Goal: Information Seeking & Learning: Learn about a topic

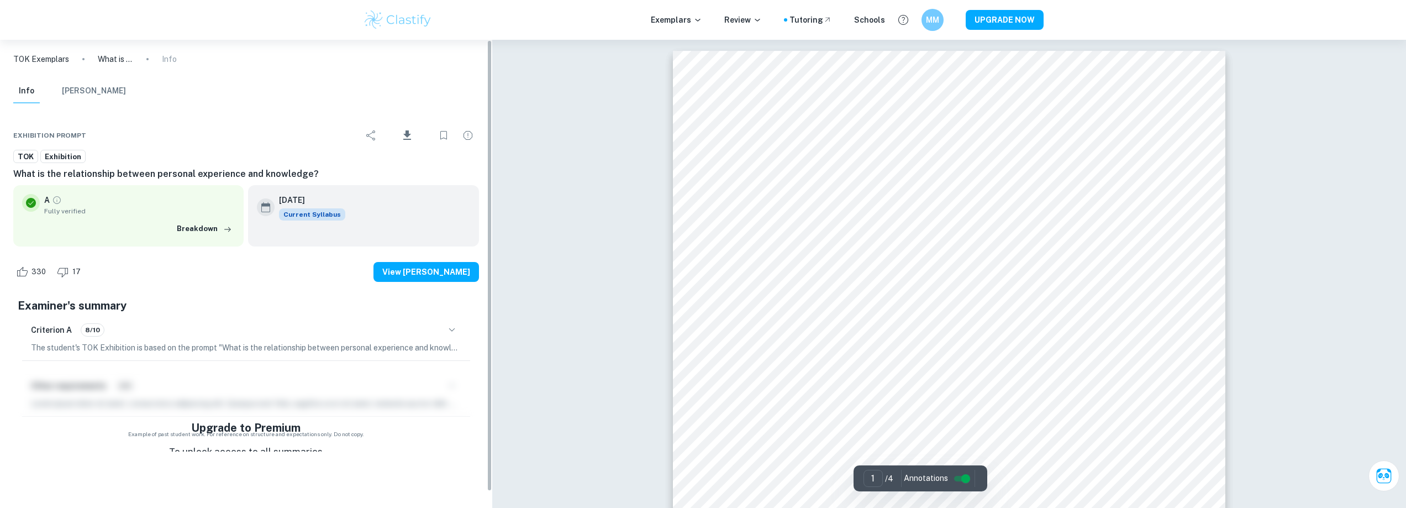
click at [395, 36] on div "Exemplars Review Tutoring Schools MM UPGRADE NOW" at bounding box center [703, 20] width 1406 height 40
click at [393, 22] on img at bounding box center [398, 20] width 70 height 22
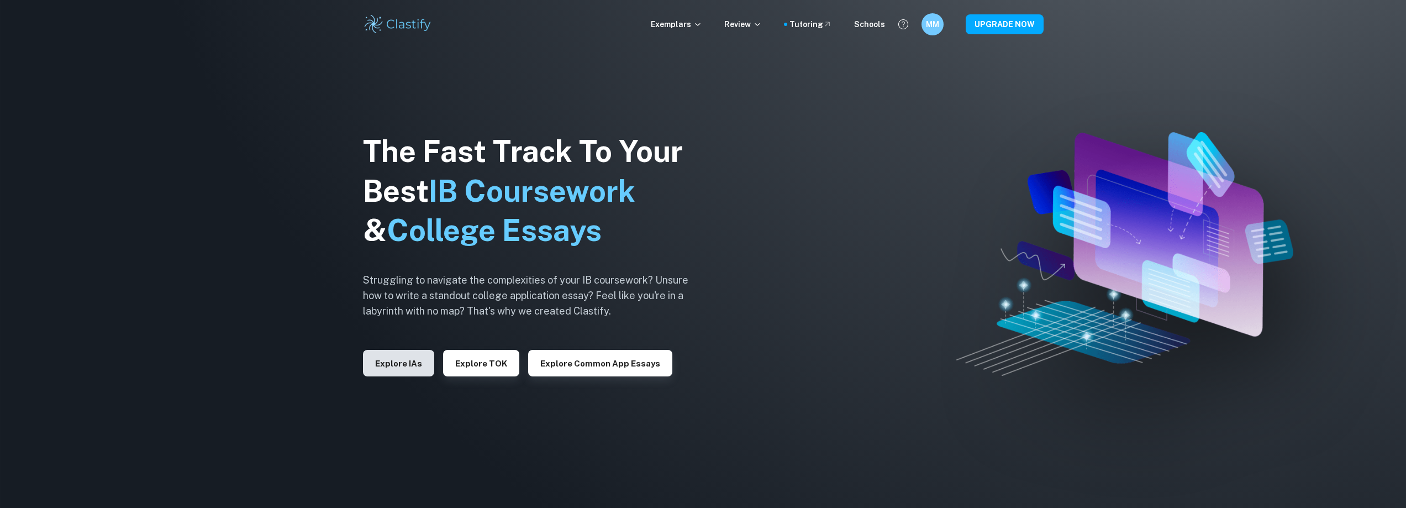
click at [388, 362] on button "Explore IAs" at bounding box center [398, 363] width 71 height 27
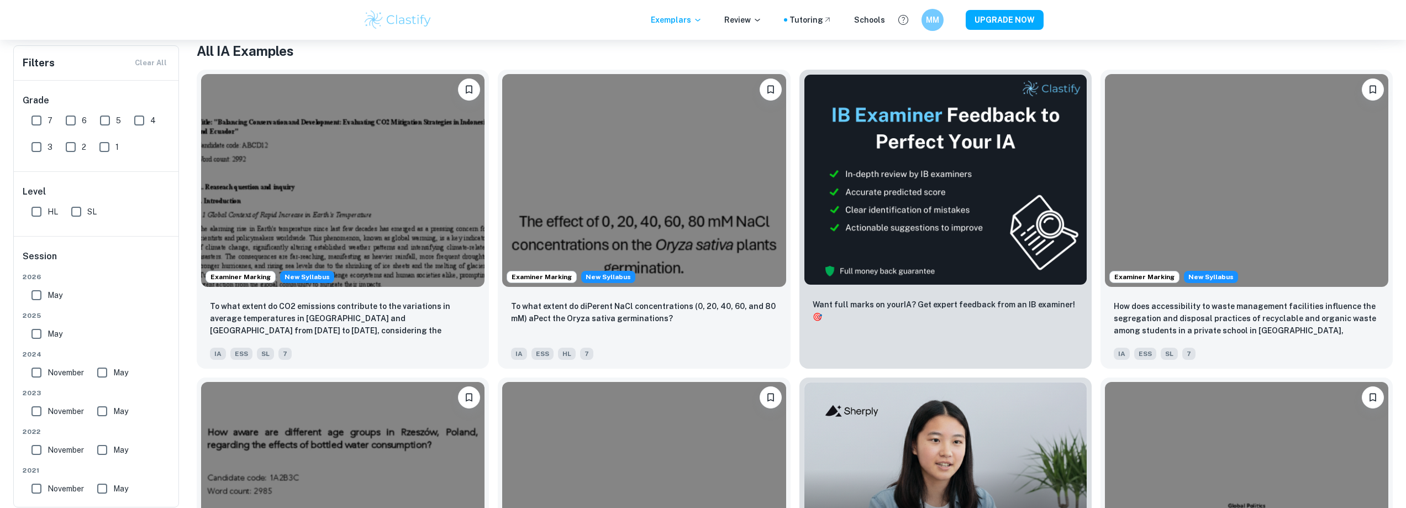
scroll to position [55, 0]
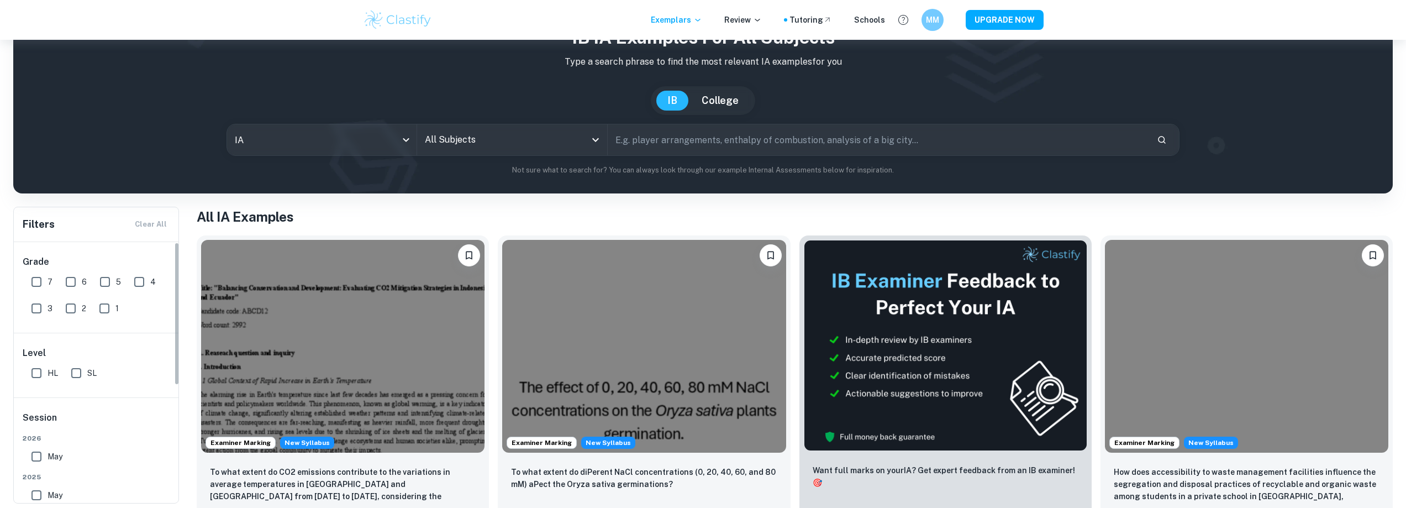
click at [41, 281] on input "7" at bounding box center [36, 282] width 22 height 22
checkbox input "true"
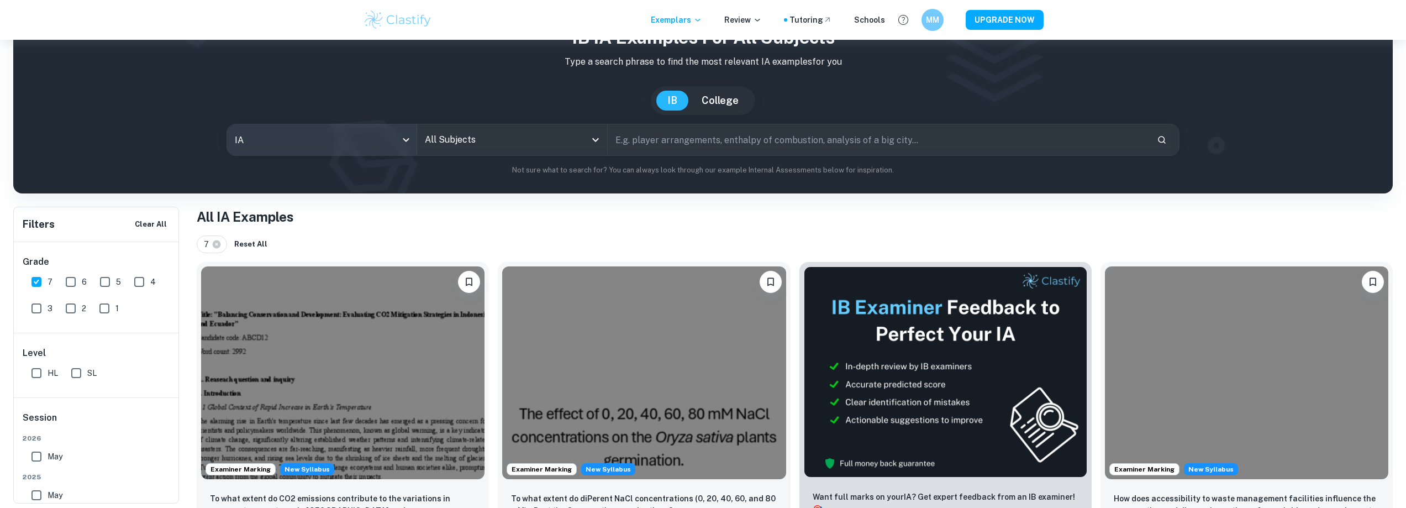
click at [350, 135] on body "We value your privacy We use cookies to enhance your browsing experience, serve…" at bounding box center [703, 239] width 1406 height 508
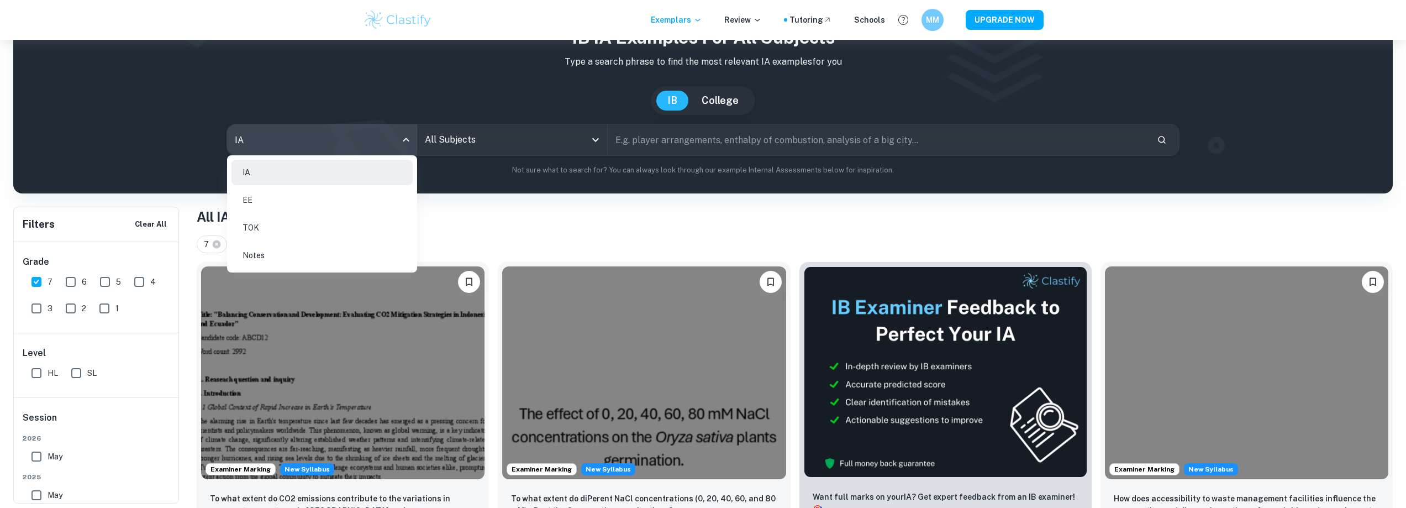
click at [426, 150] on div at bounding box center [703, 254] width 1406 height 508
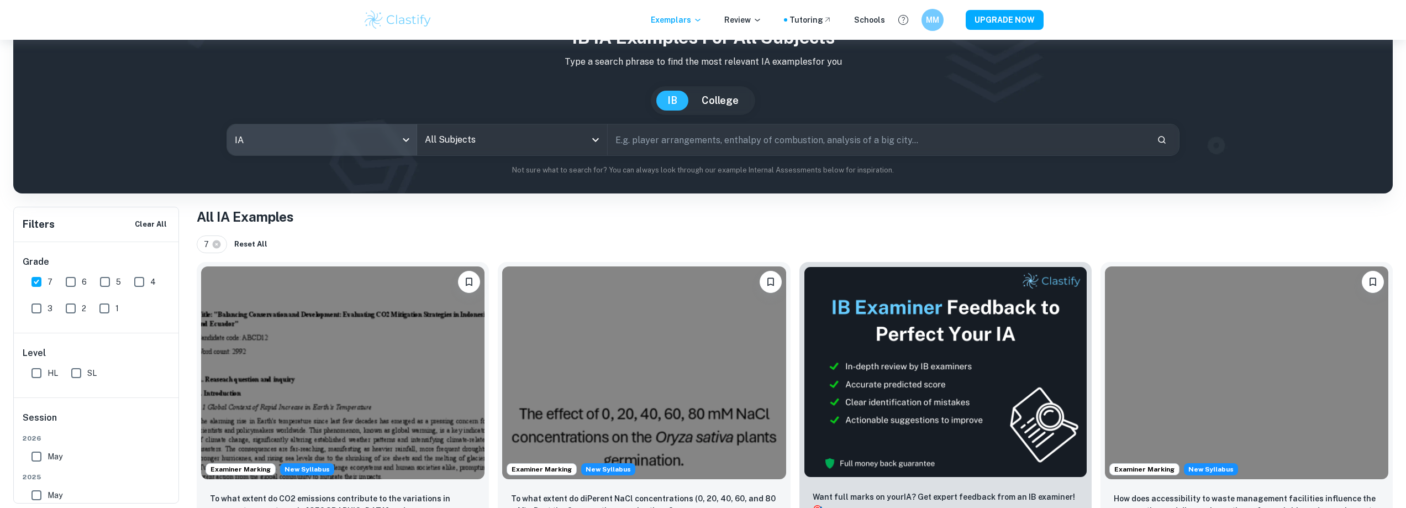
click at [451, 134] on input "All Subjects" at bounding box center [503, 139] width 163 height 21
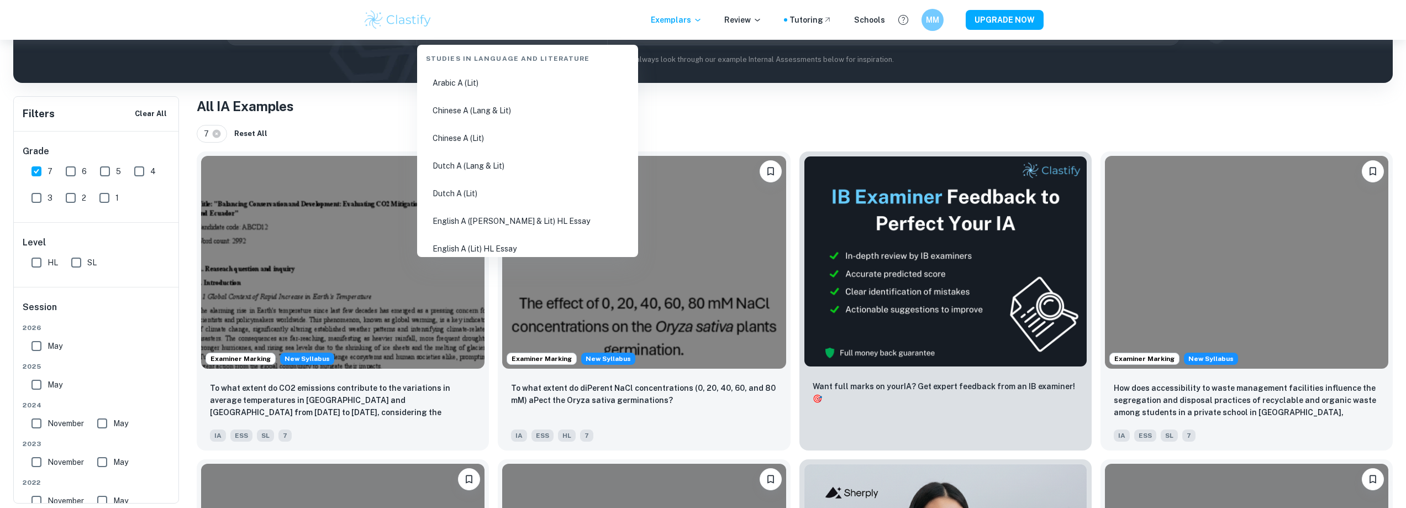
scroll to position [0, 0]
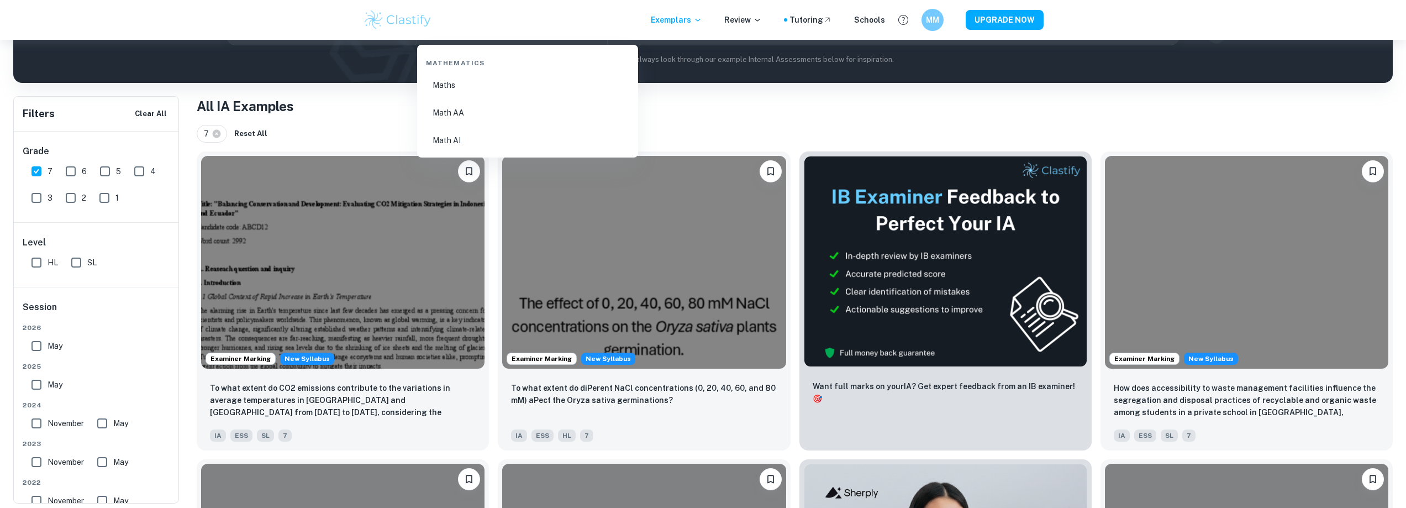
click at [482, 108] on li "Math AA" at bounding box center [527, 112] width 212 height 25
type input "Math AA"
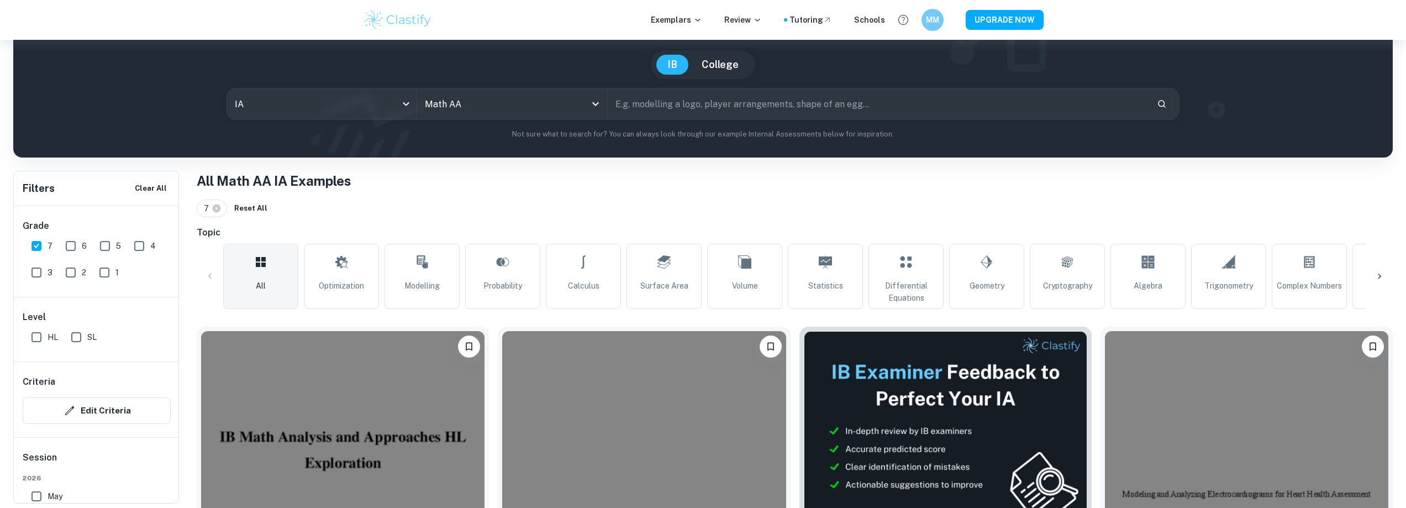
scroll to position [55, 0]
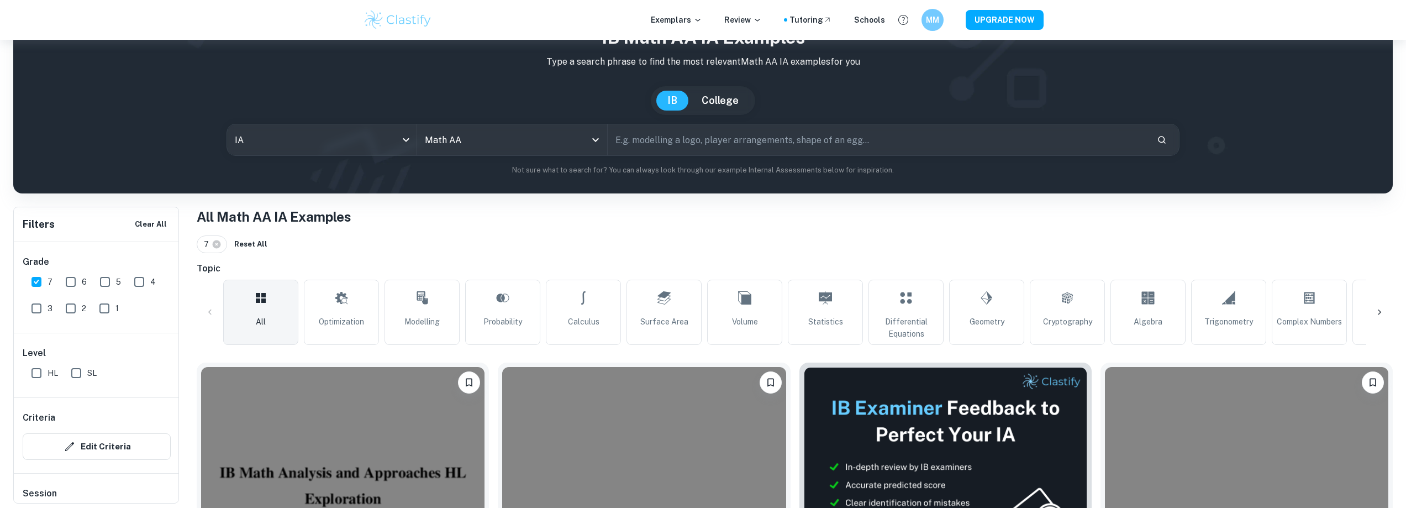
click at [88, 371] on span "SL" at bounding box center [91, 373] width 9 height 12
click at [87, 371] on input "SL" at bounding box center [76, 373] width 22 height 22
checkbox input "true"
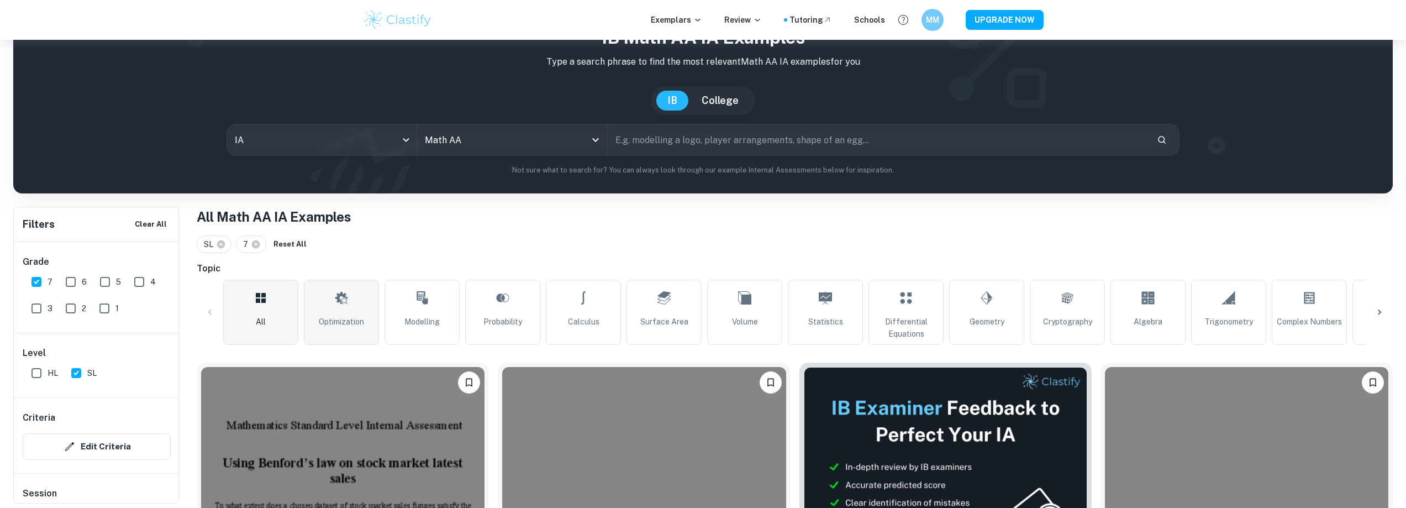
click at [323, 337] on link "Optimization" at bounding box center [341, 311] width 75 height 65
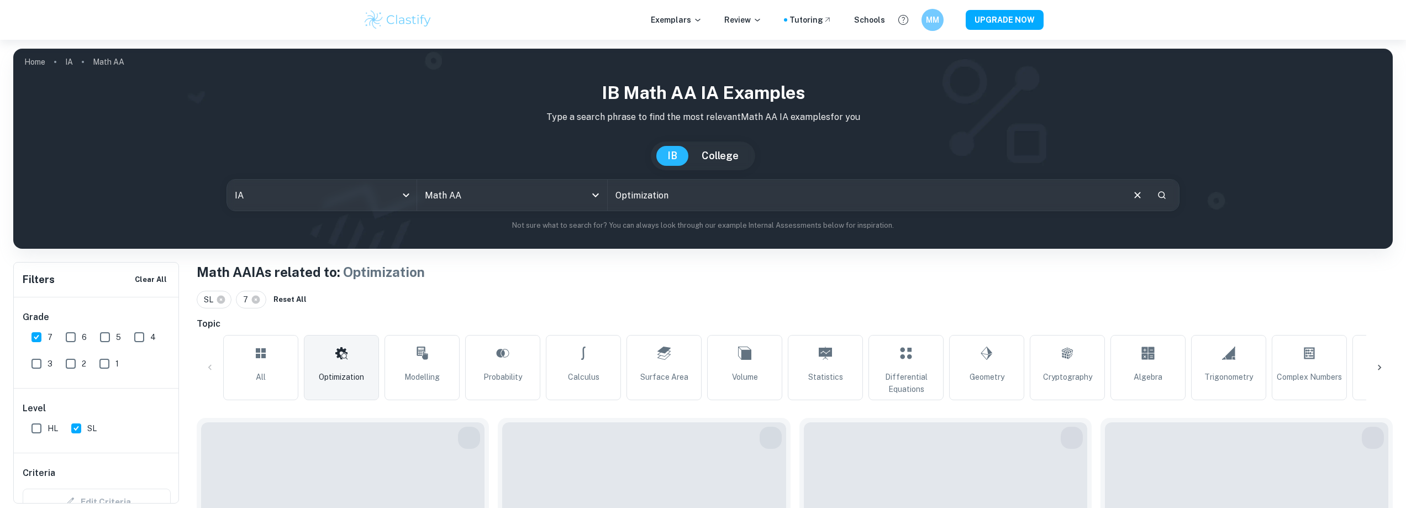
click at [437, 380] on span "Modelling" at bounding box center [421, 377] width 35 height 12
type input "Modelling"
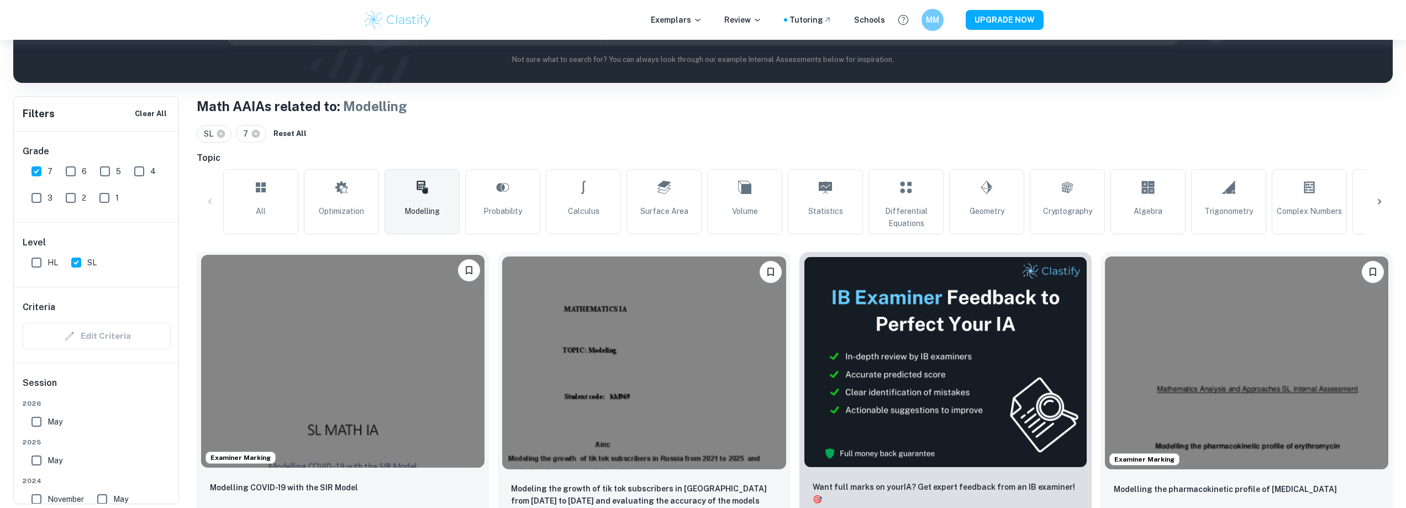
scroll to position [276, 0]
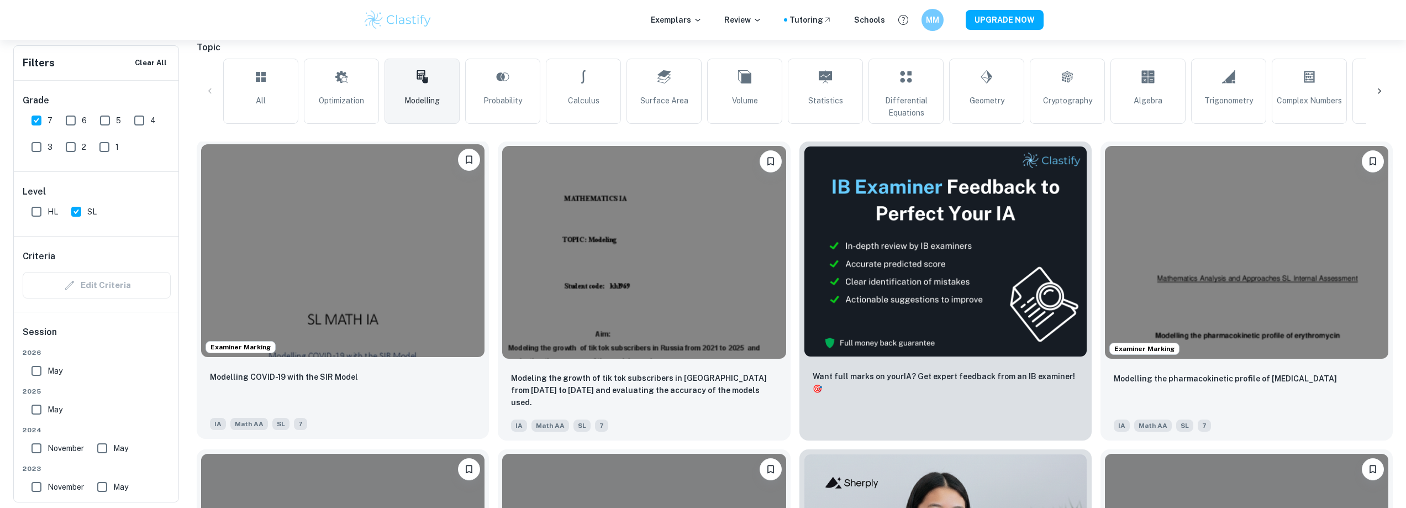
click at [312, 233] on img at bounding box center [342, 250] width 283 height 213
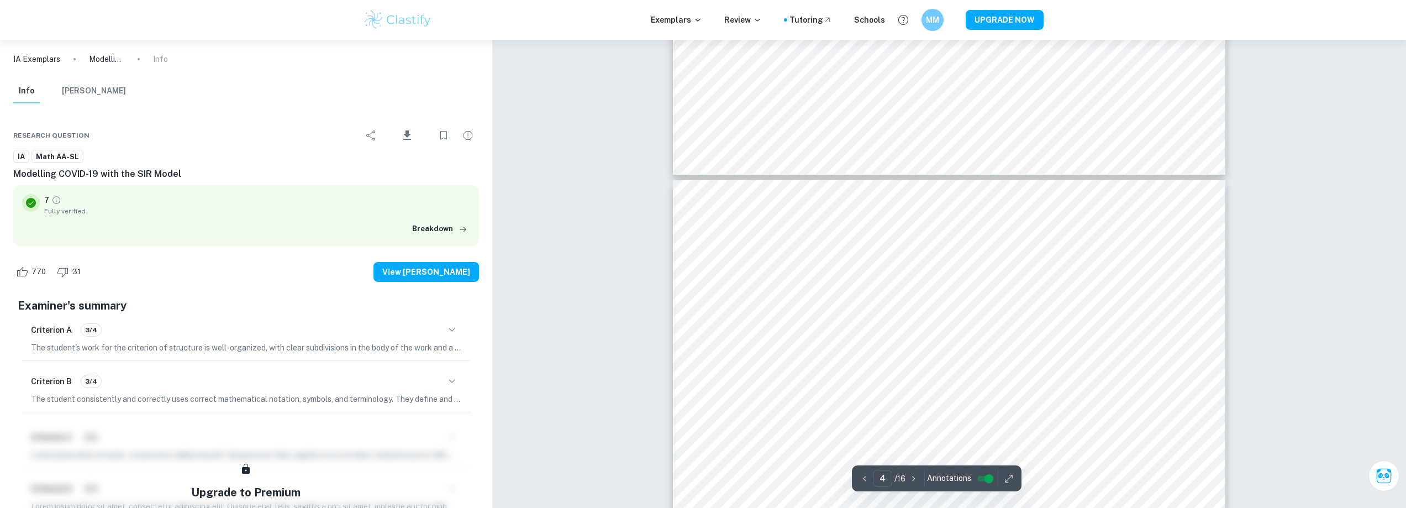
scroll to position [2283, 0]
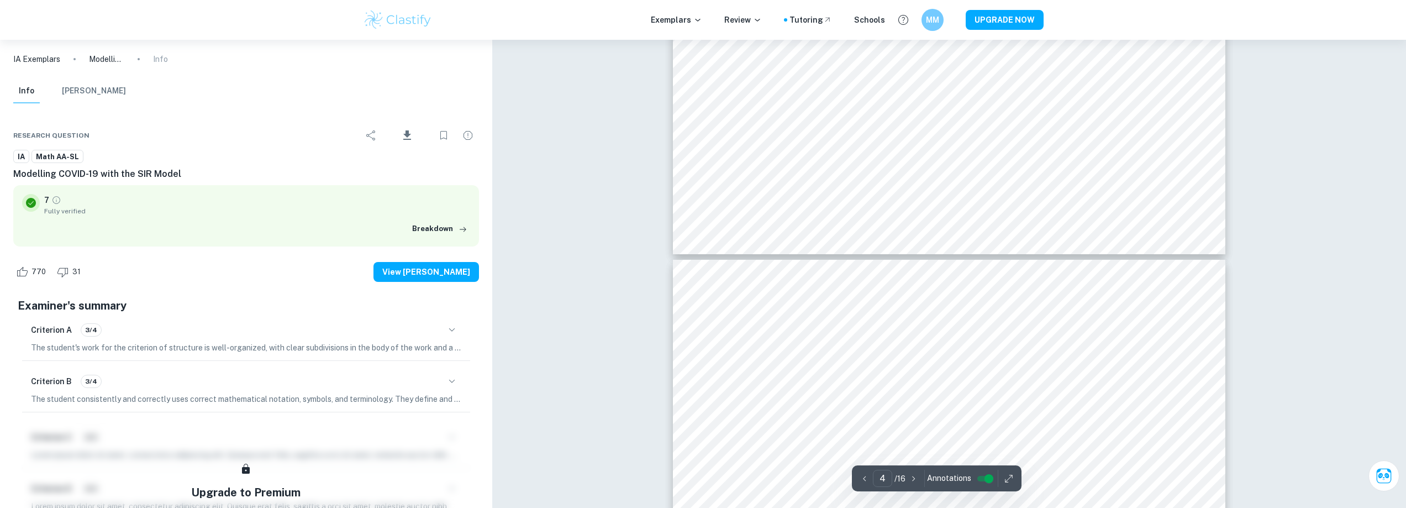
type input "5"
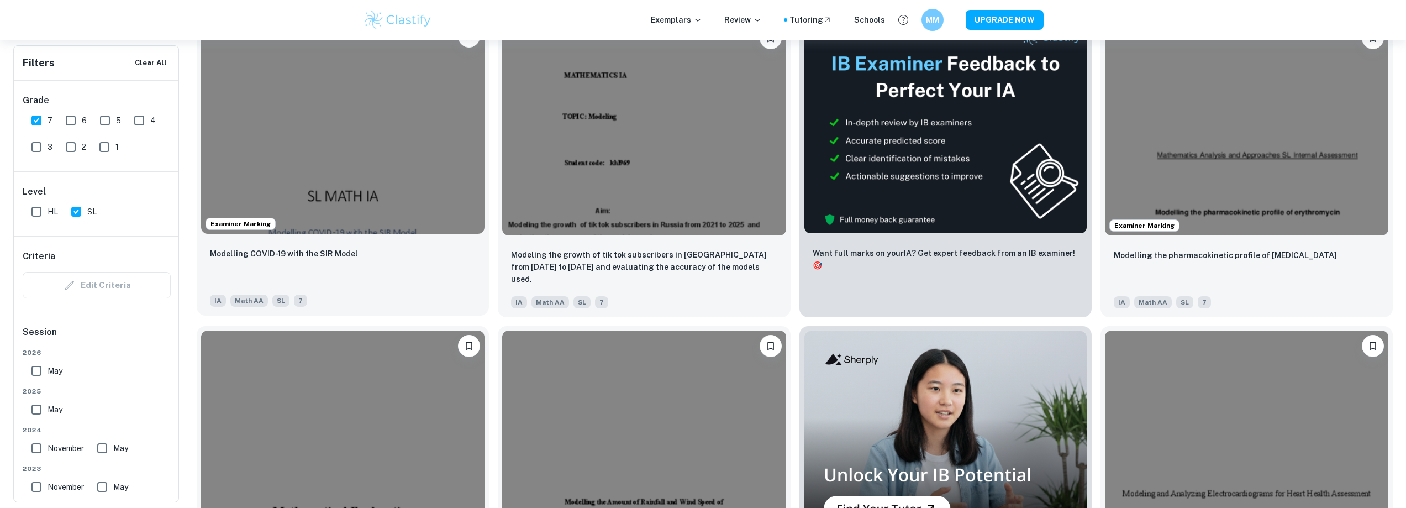
scroll to position [663, 0]
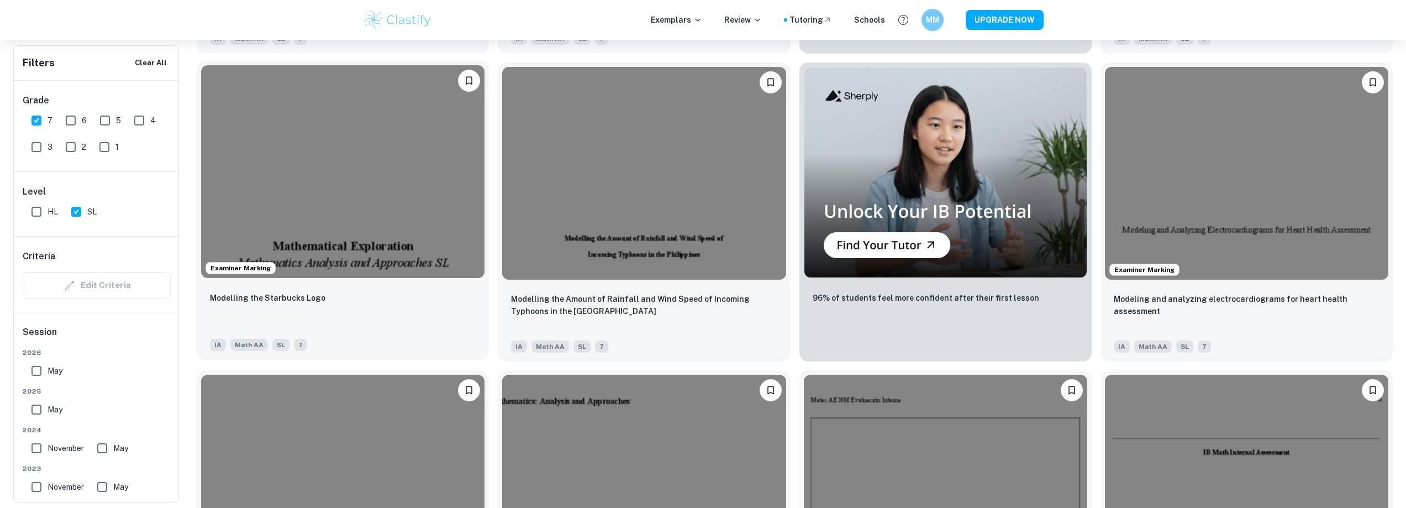
click at [305, 217] on img at bounding box center [342, 171] width 283 height 213
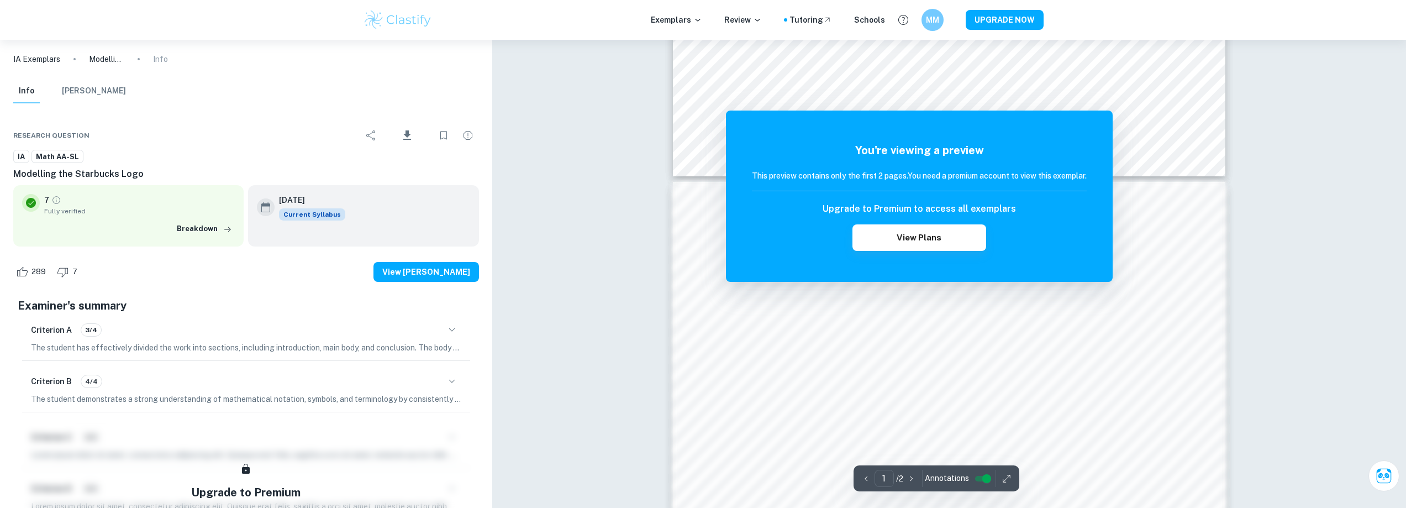
scroll to position [988, 0]
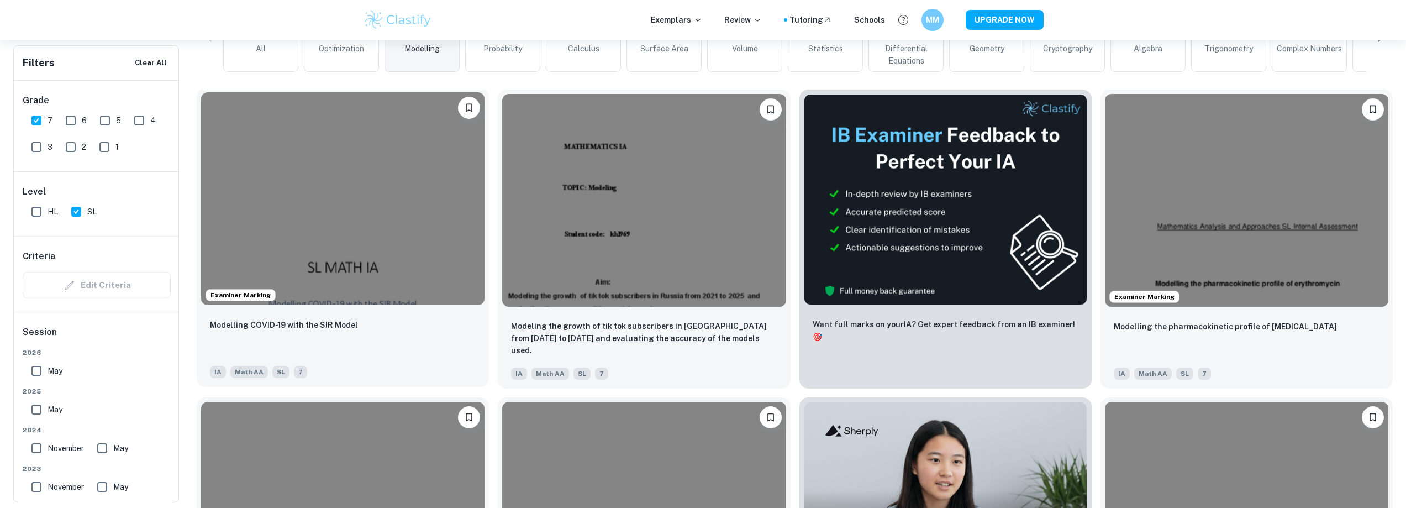
scroll to position [325, 0]
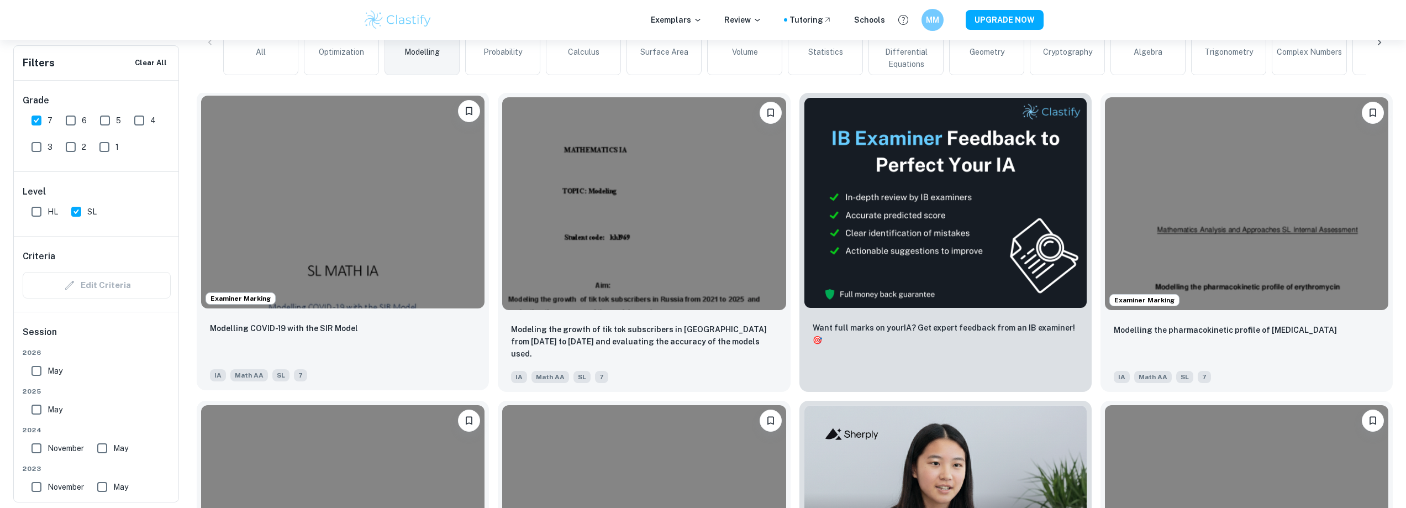
click at [292, 218] on img at bounding box center [342, 202] width 283 height 213
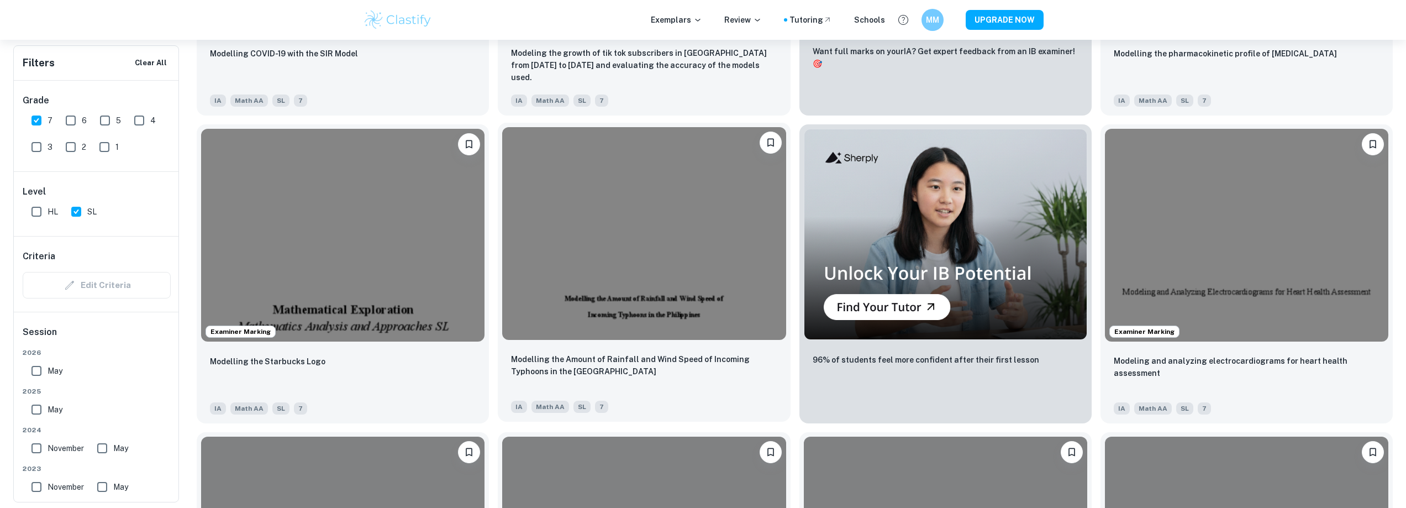
scroll to position [1043, 0]
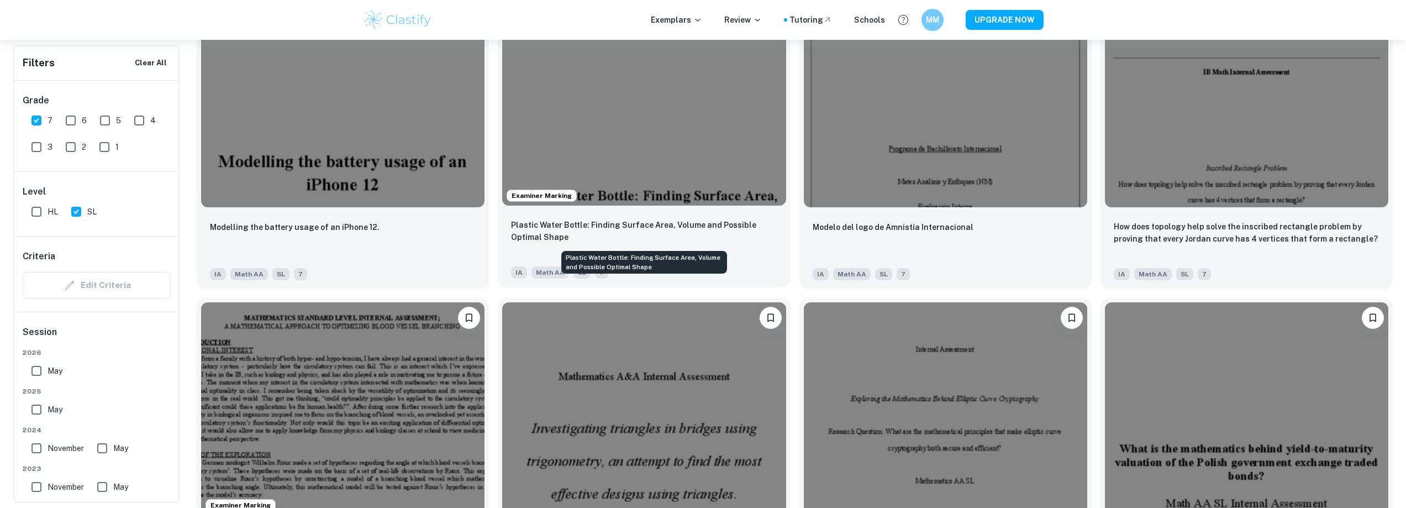
click at [640, 241] on p "Plastic Water Bottle: Finding Surface Area, Volume and Possible Optimal Shape" at bounding box center [644, 231] width 266 height 24
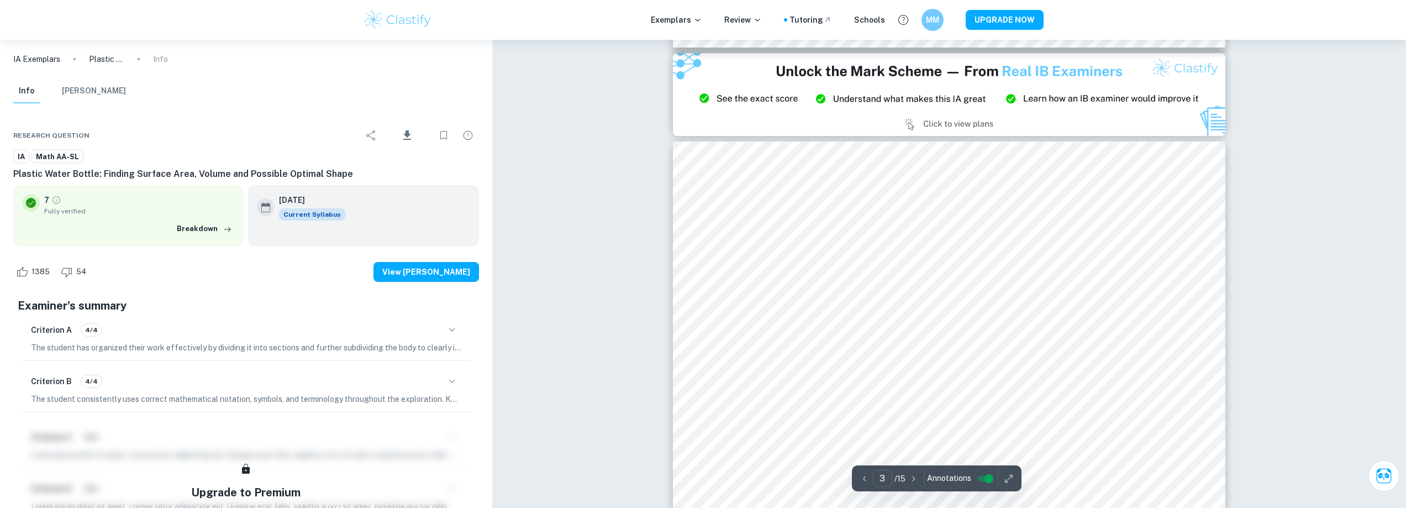
scroll to position [1688, 0]
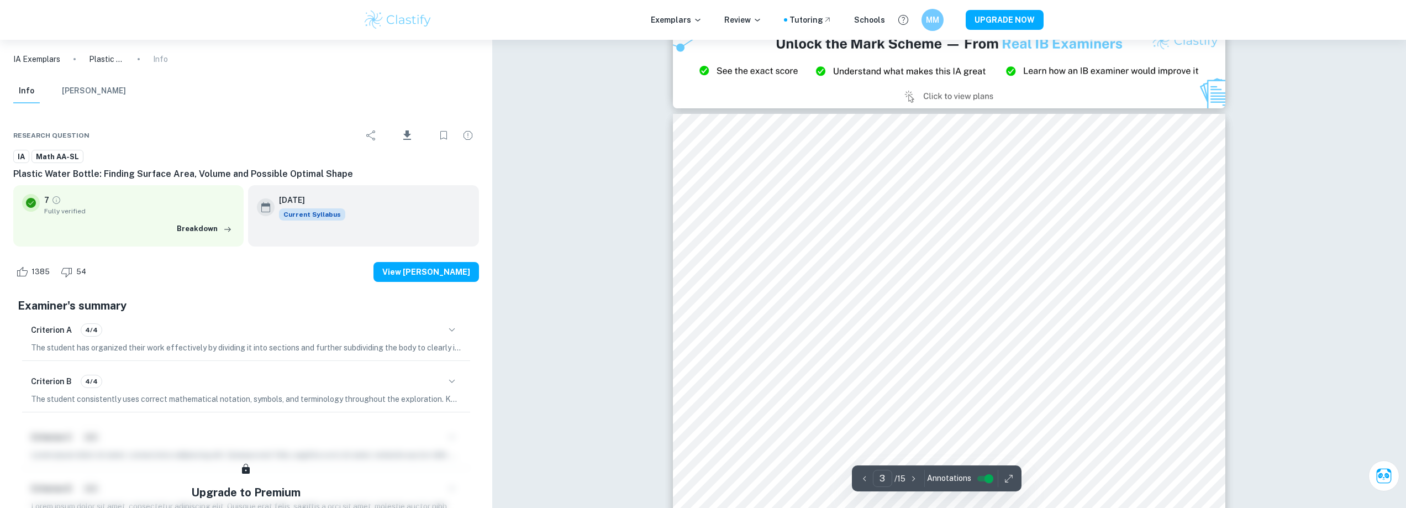
drag, startPoint x: 659, startPoint y: 246, endPoint x: 656, endPoint y: 119, distance: 127.6
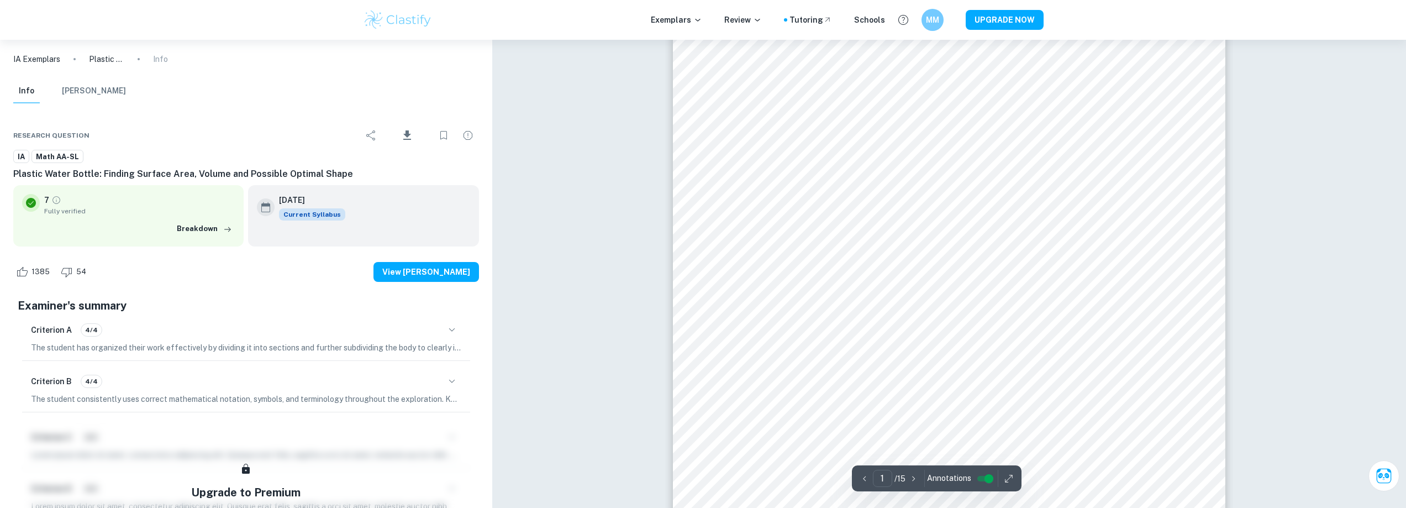
scroll to position [0, 0]
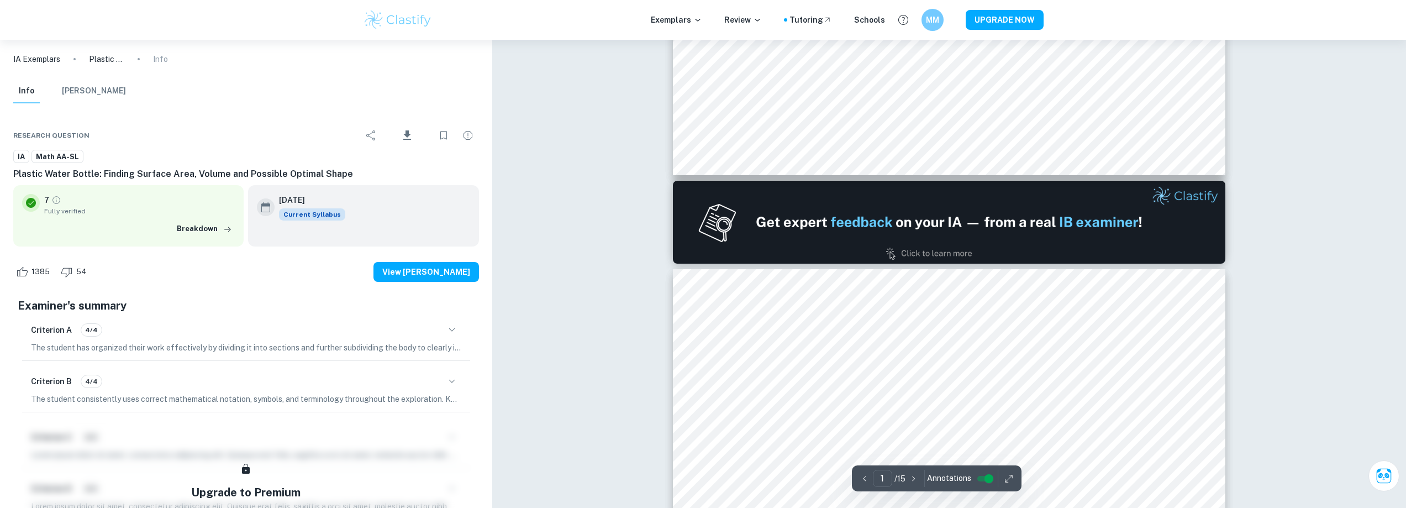
type input "2"
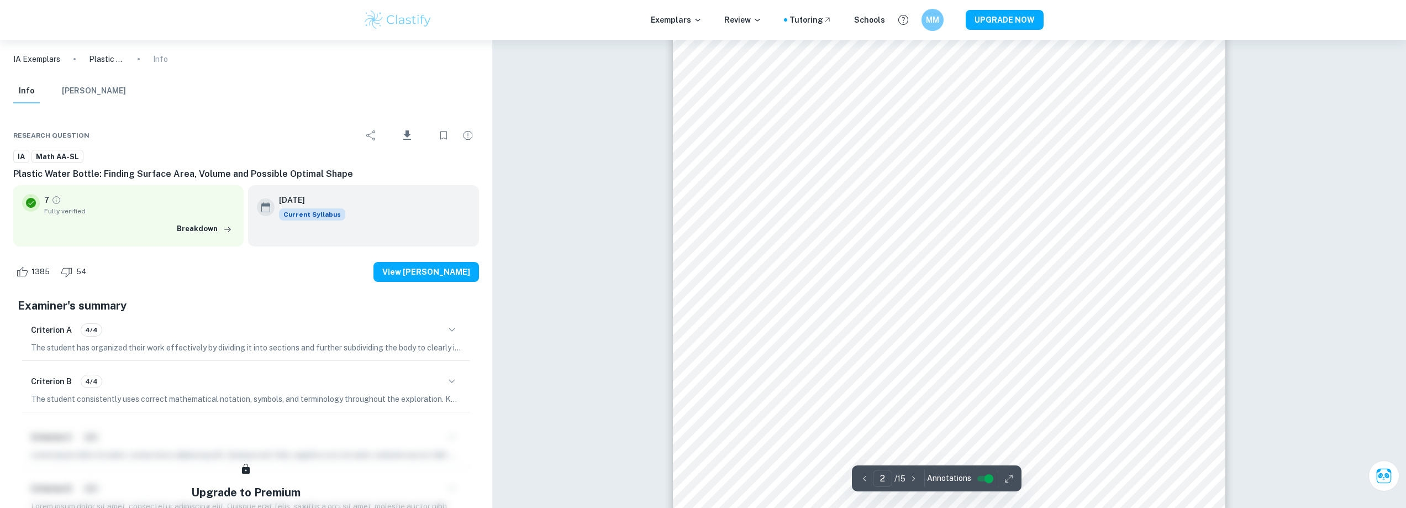
scroll to position [828, 0]
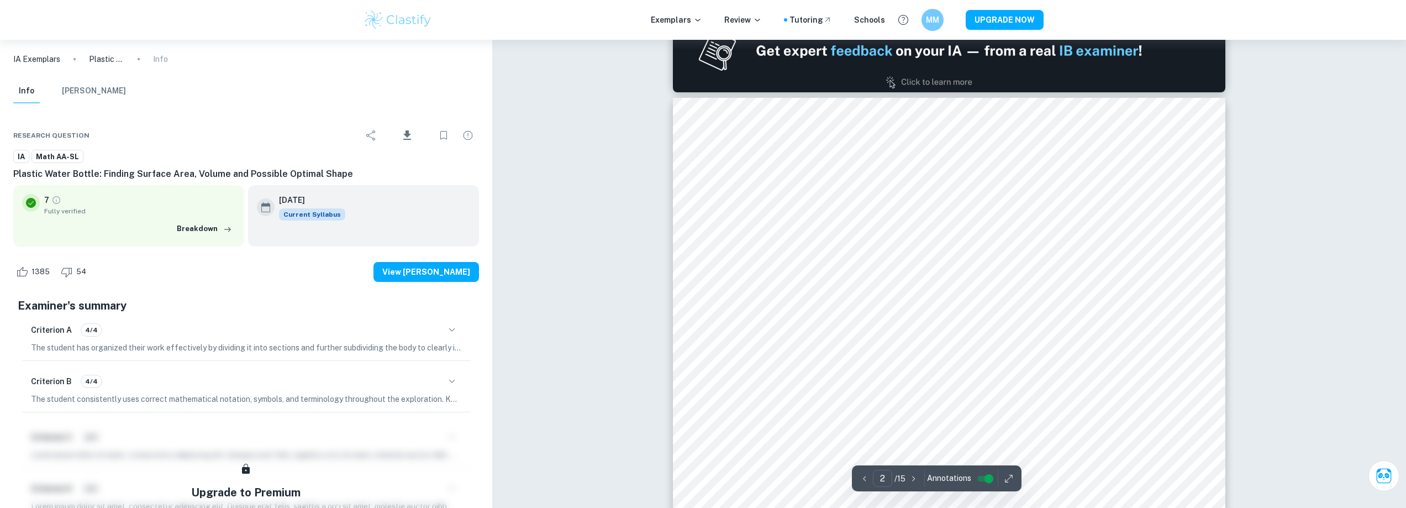
drag, startPoint x: 630, startPoint y: 192, endPoint x: 641, endPoint y: 234, distance: 42.9
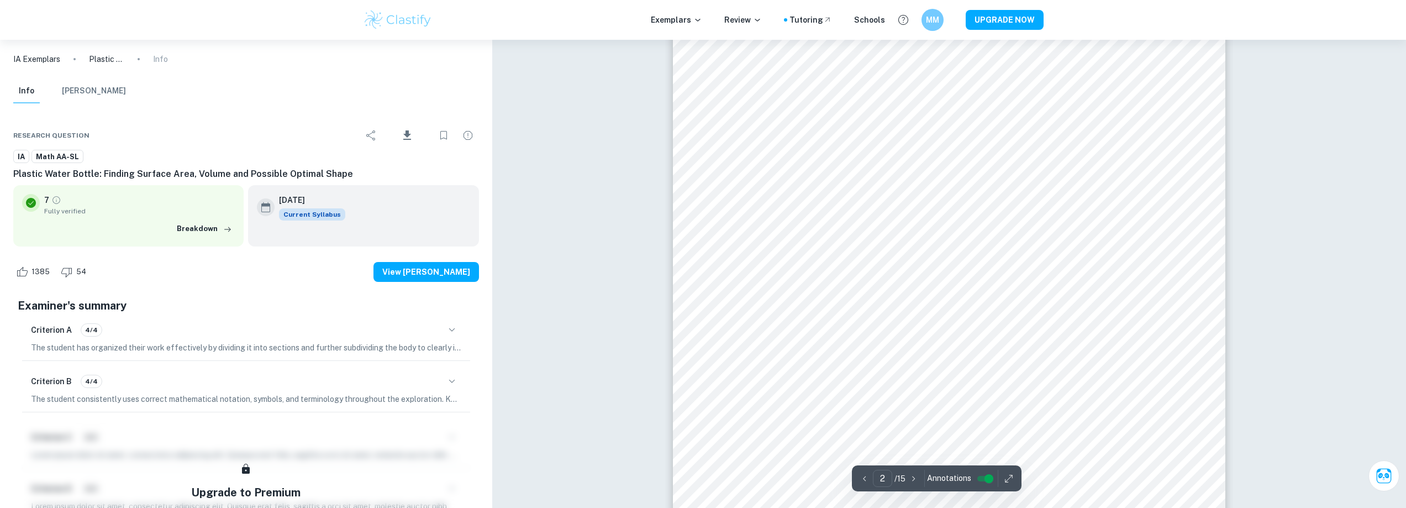
scroll to position [1235, 0]
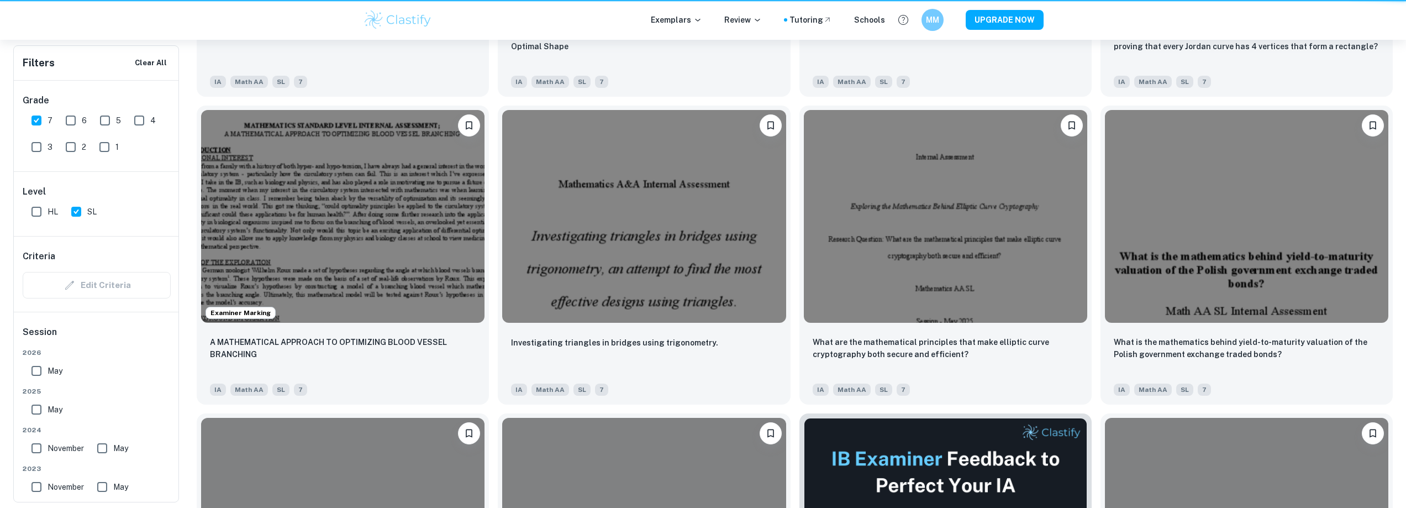
scroll to position [1043, 0]
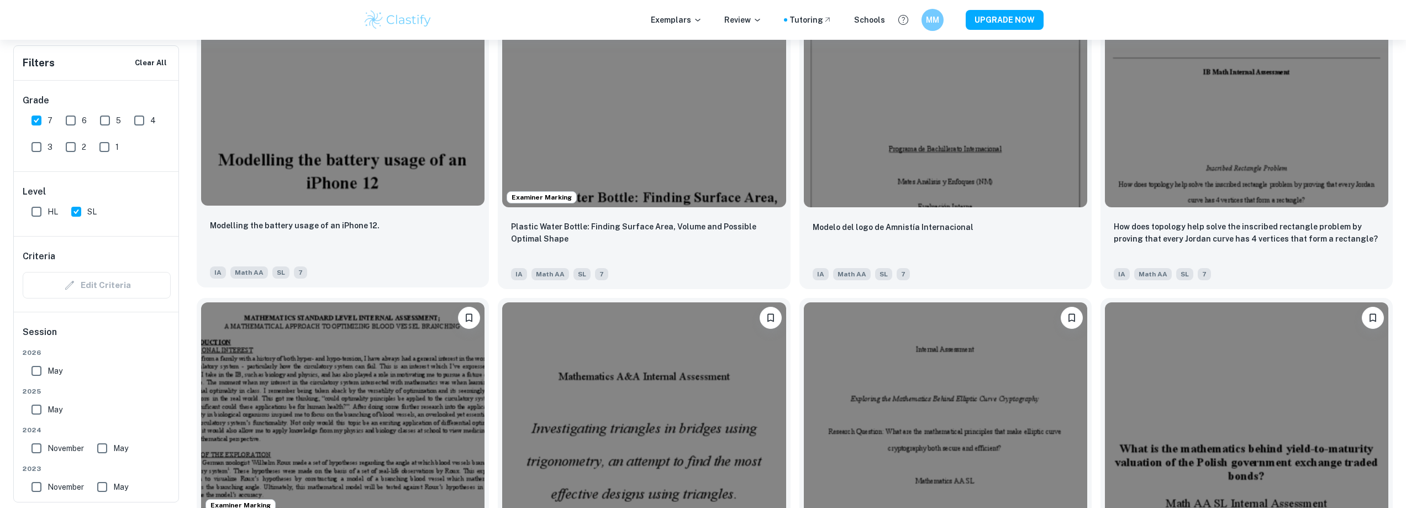
click at [423, 164] on img at bounding box center [342, 99] width 283 height 213
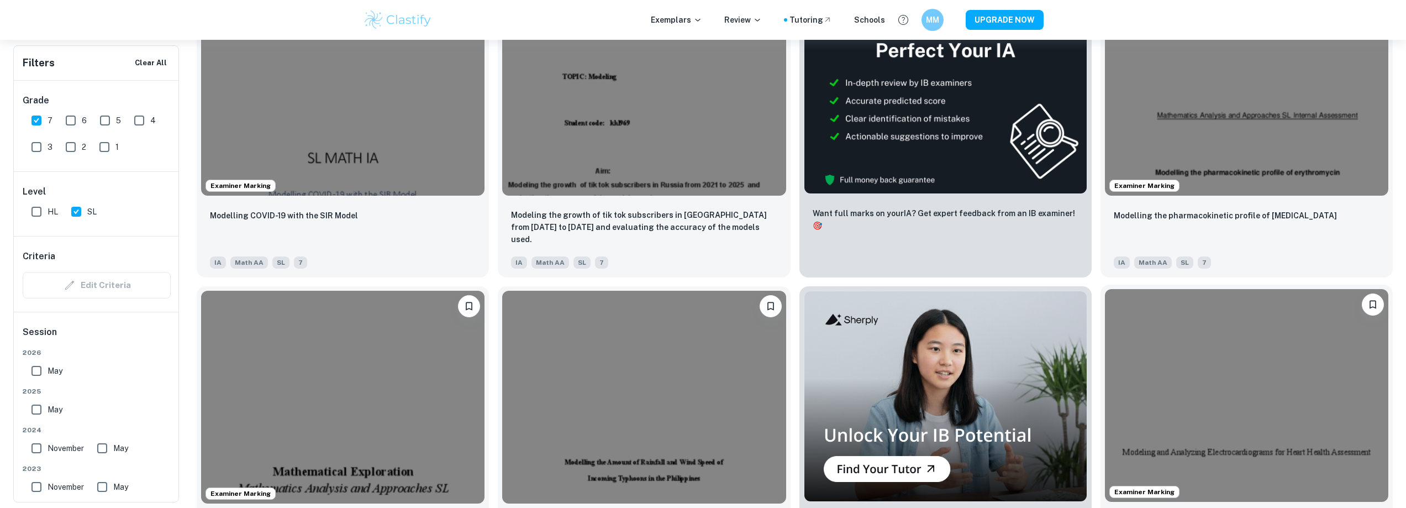
scroll to position [380, 0]
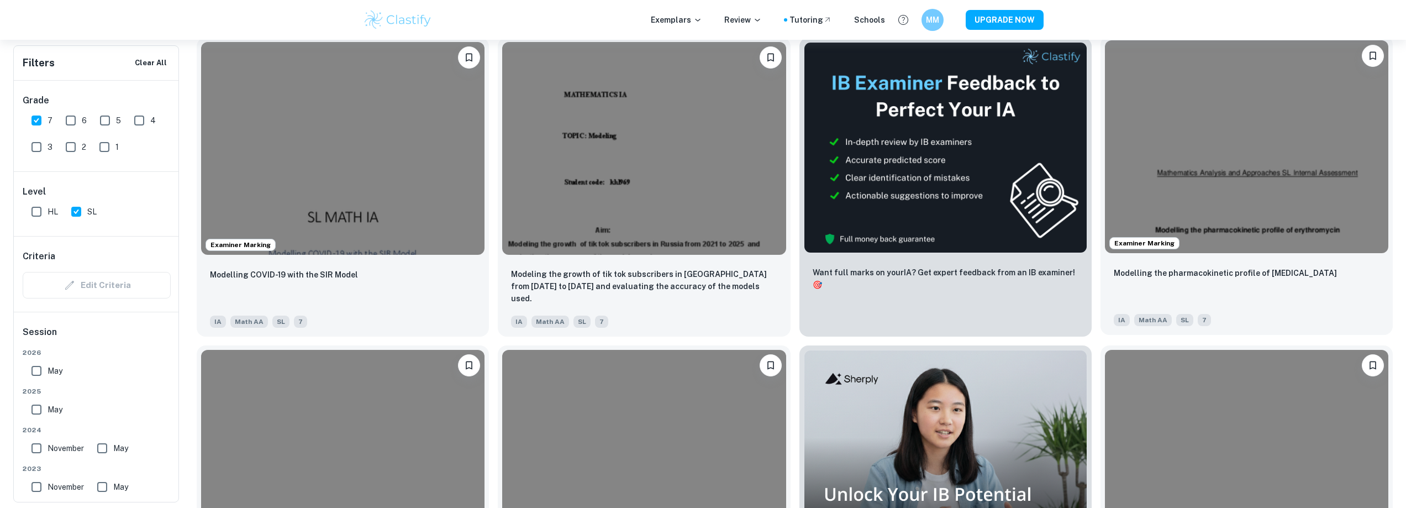
click at [1213, 215] on img at bounding box center [1246, 146] width 283 height 213
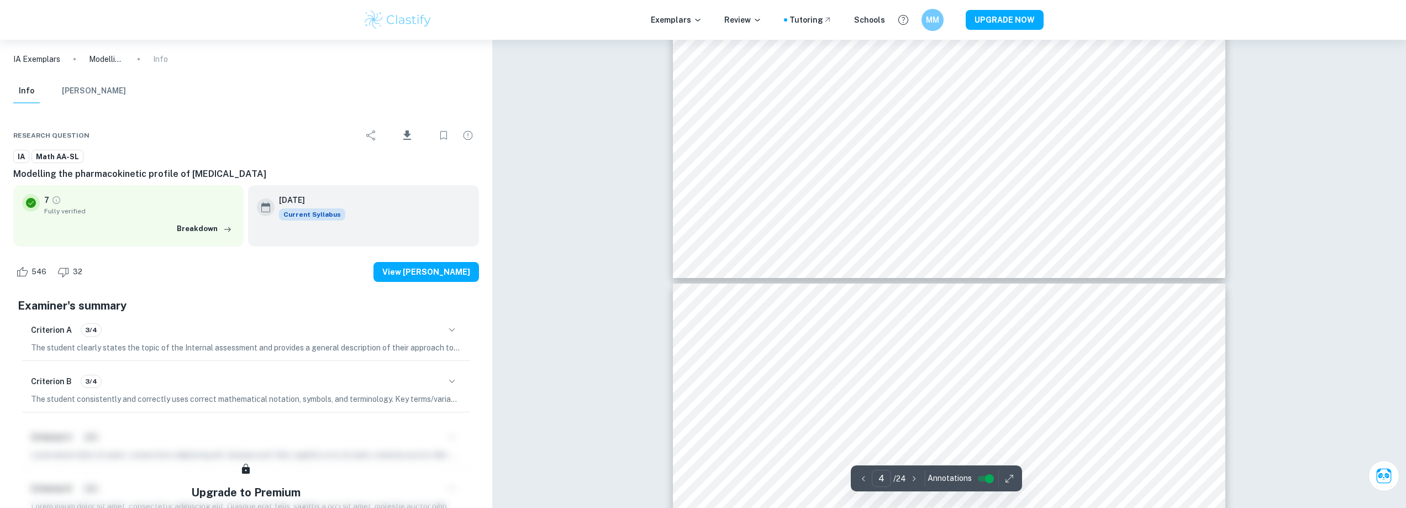
type input "5"
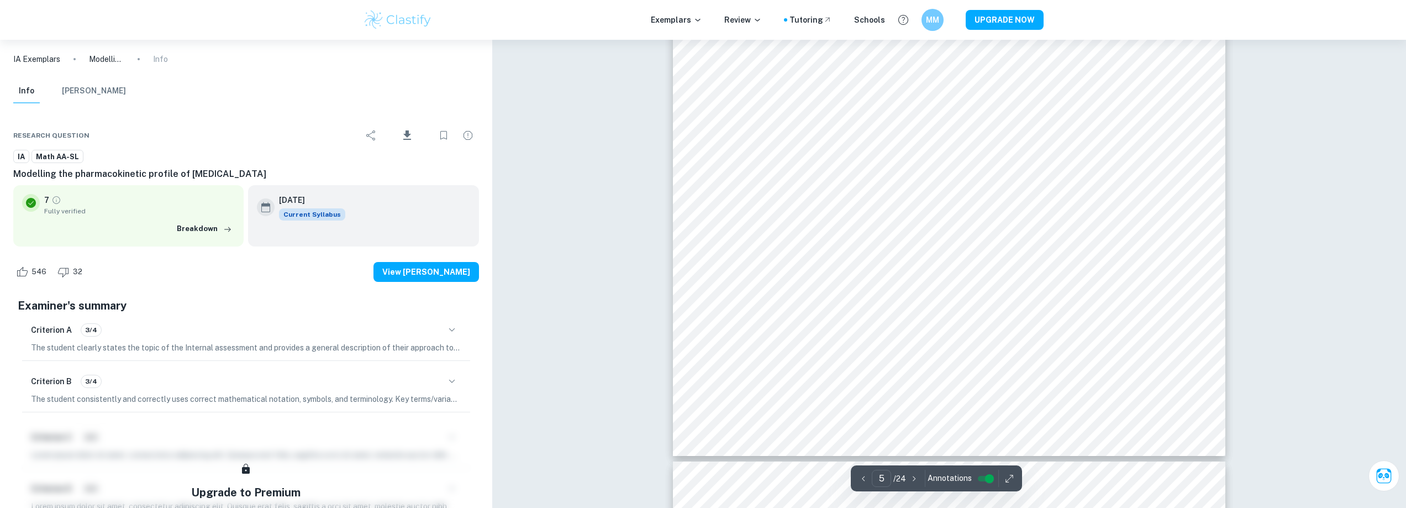
scroll to position [3807, 0]
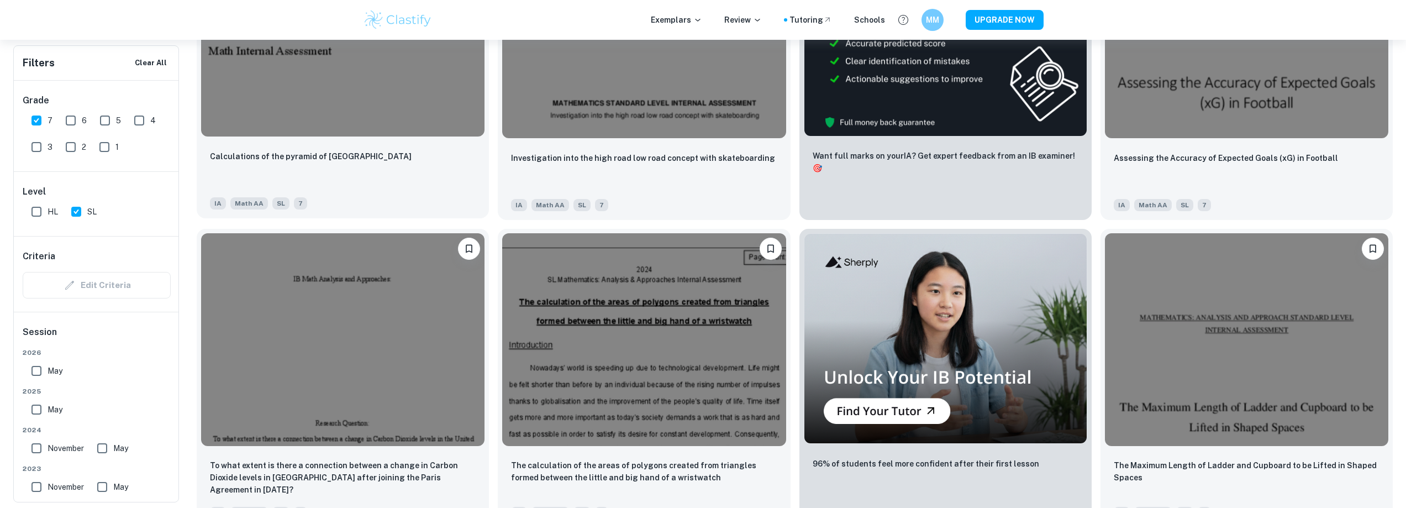
scroll to position [1706, 0]
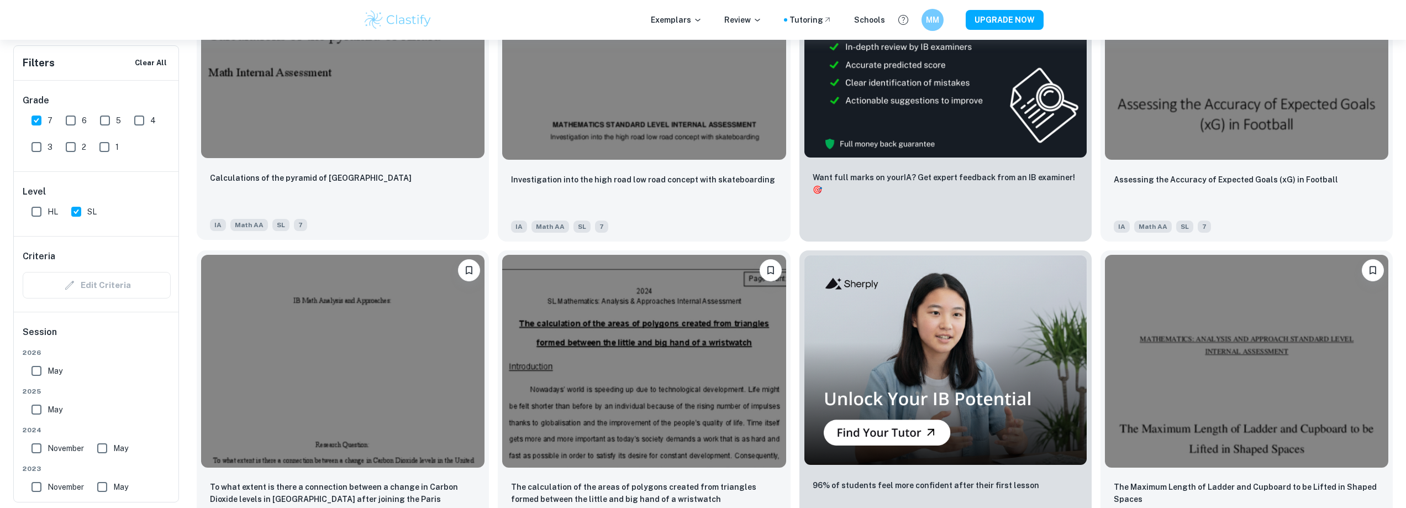
click at [371, 162] on div at bounding box center [343, 51] width 292 height 221
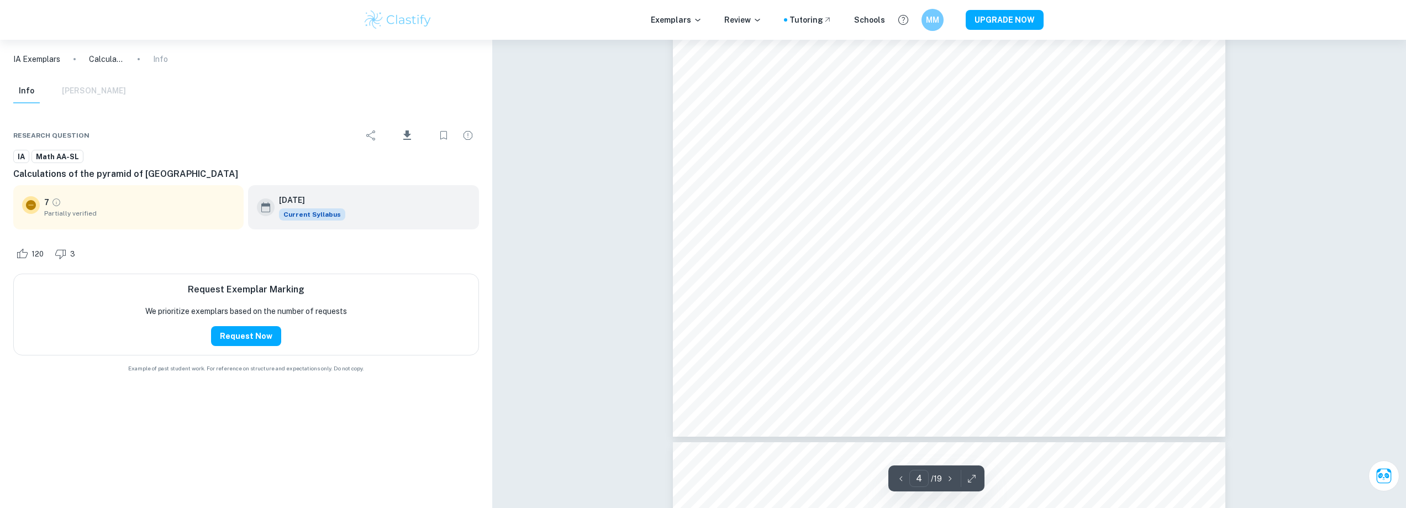
scroll to position [3204, 0]
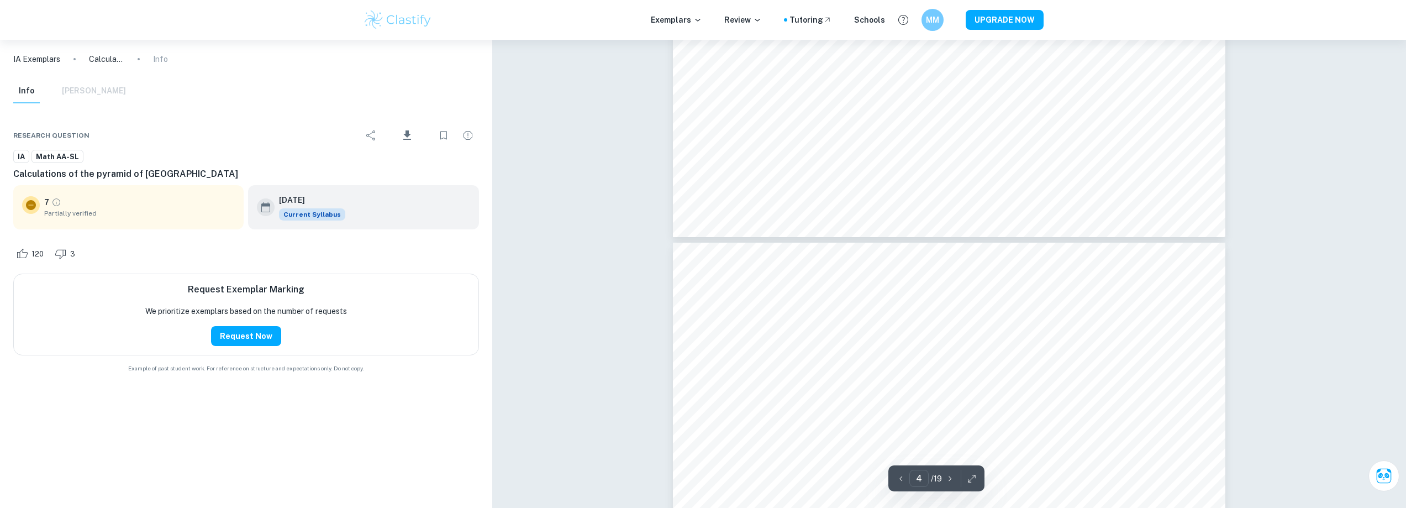
type input "5"
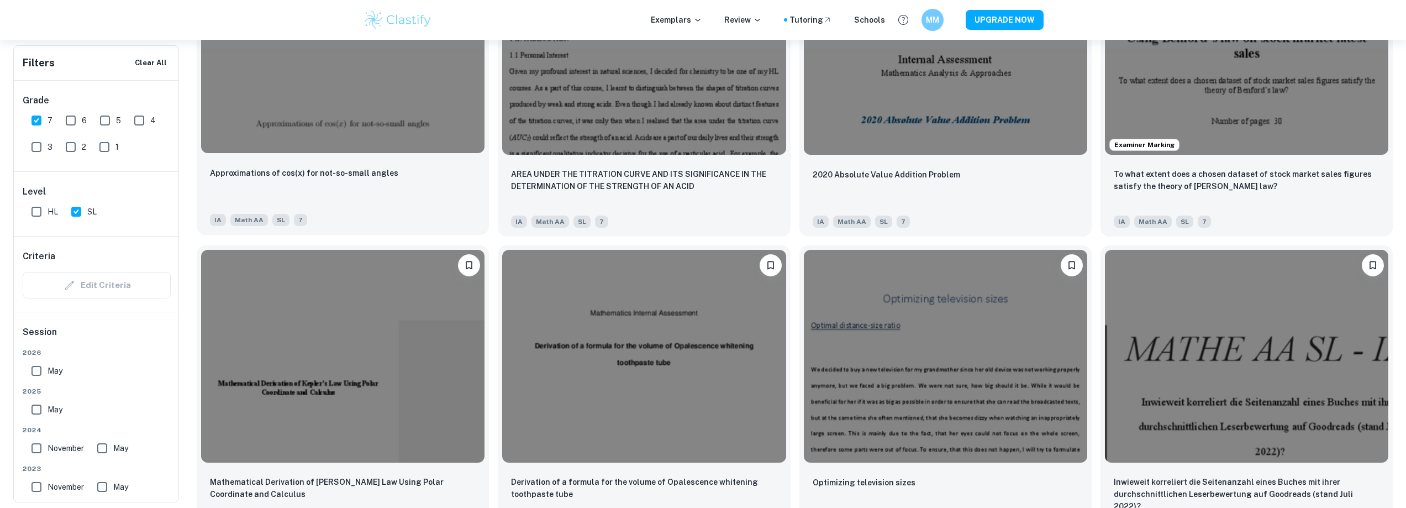
scroll to position [2479, 0]
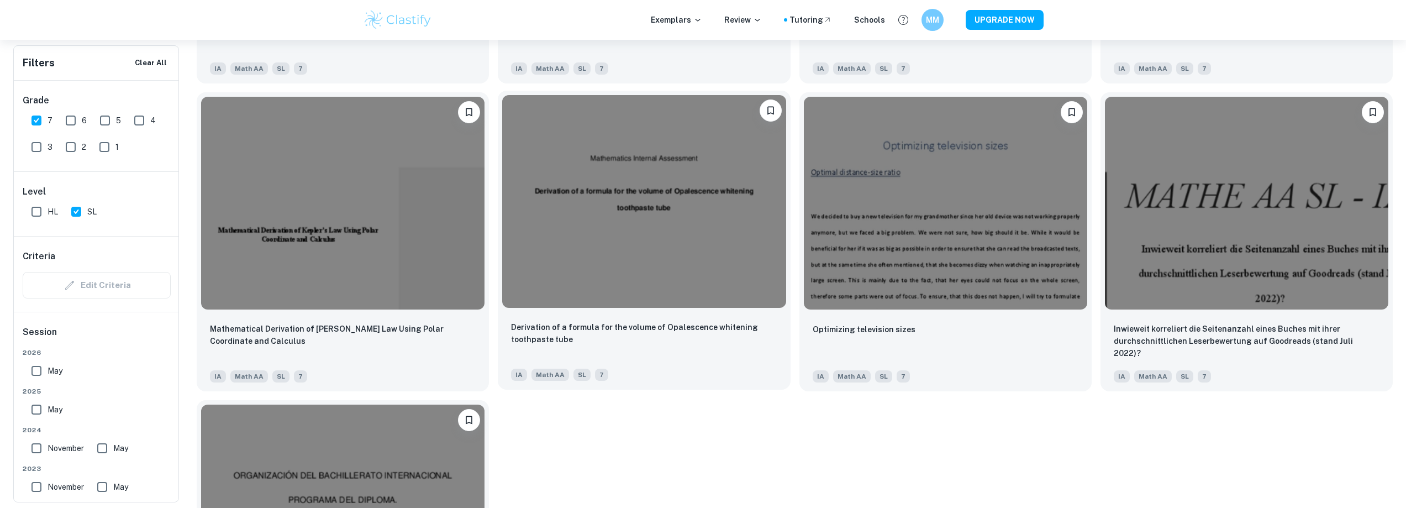
click at [702, 199] on img at bounding box center [643, 201] width 283 height 213
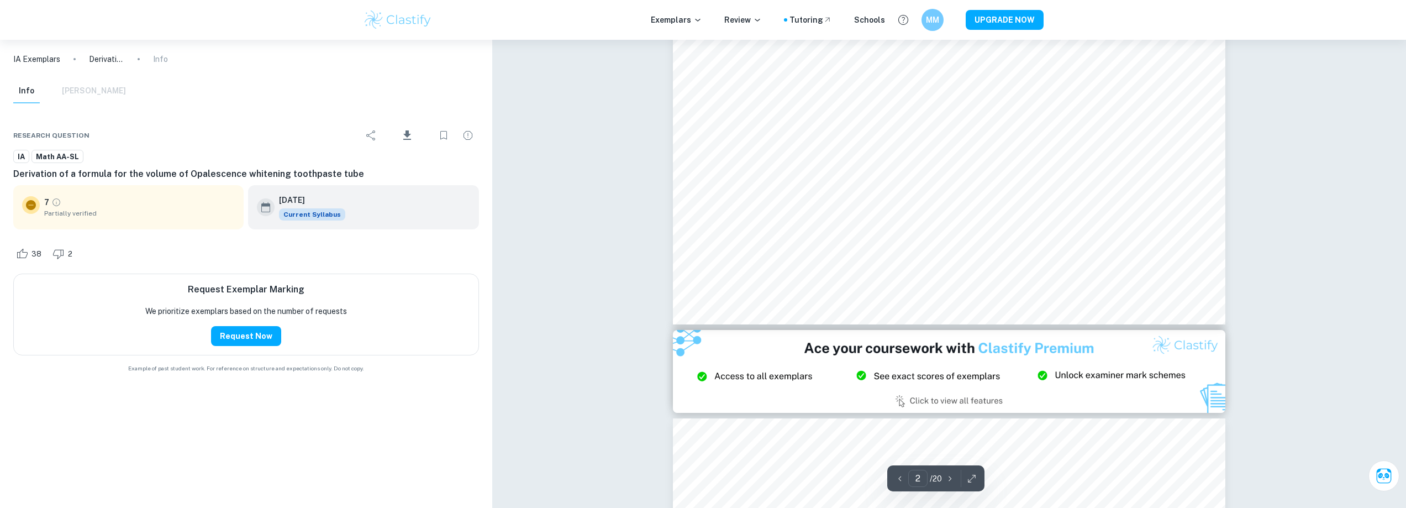
type input "3"
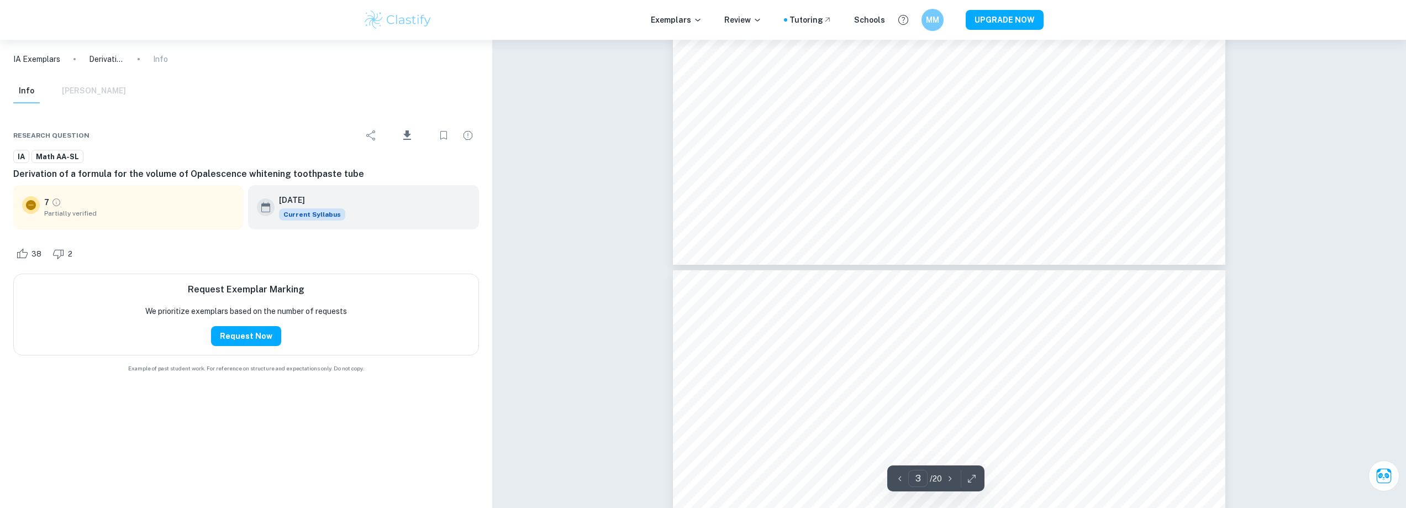
scroll to position [2320, 0]
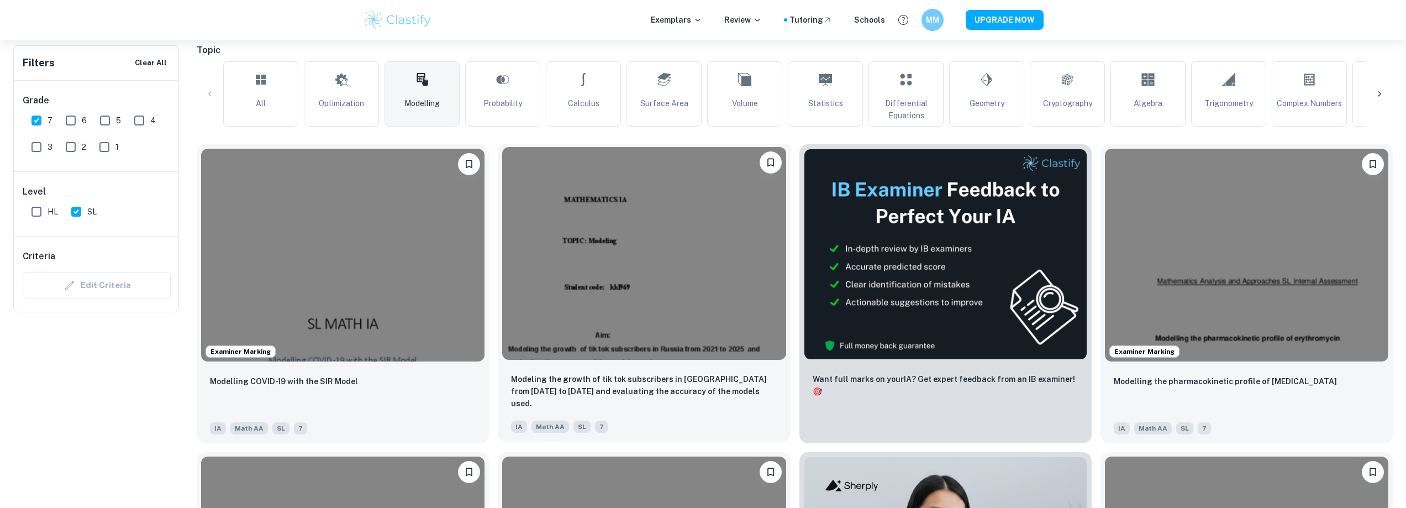
scroll to position [276, 0]
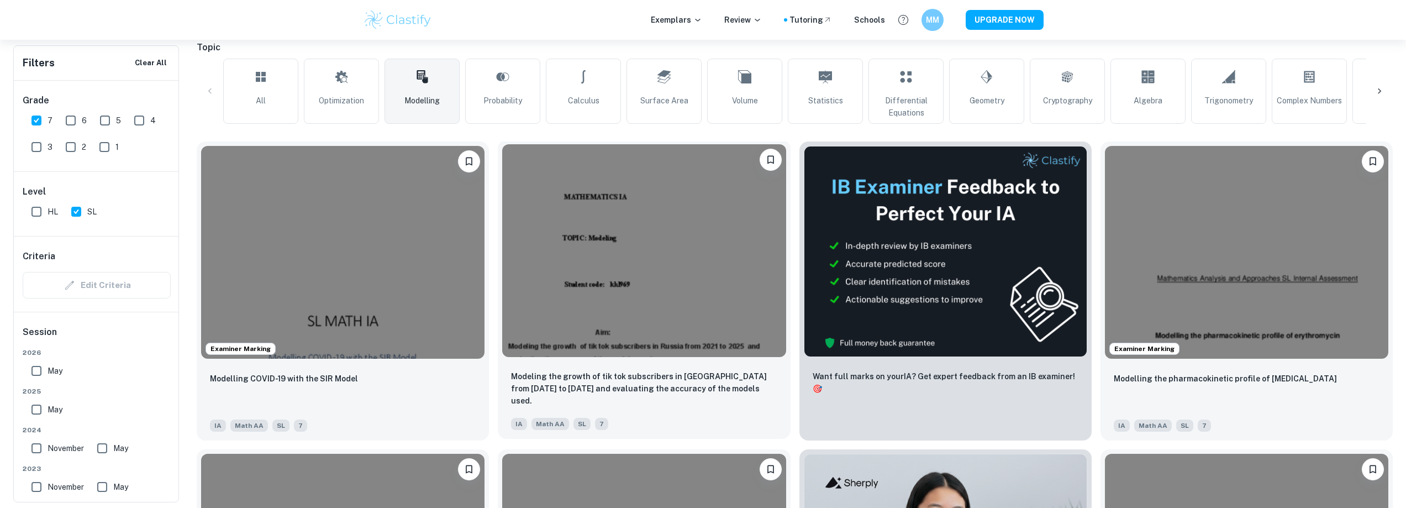
click at [606, 253] on img at bounding box center [643, 250] width 283 height 213
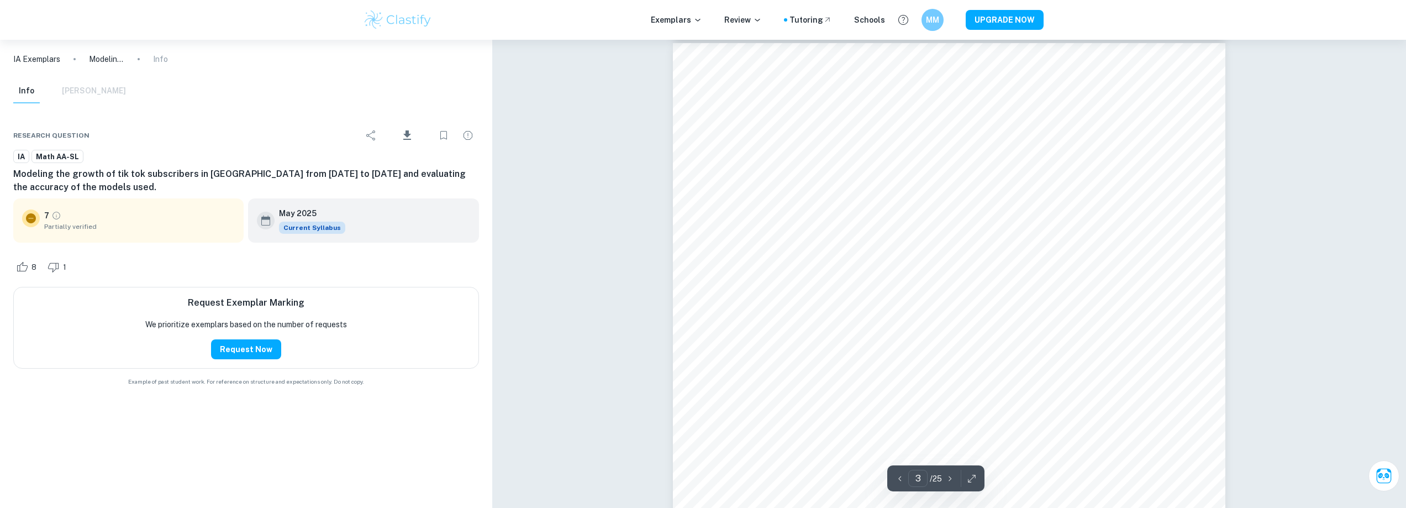
scroll to position [1735, 0]
type input "4"
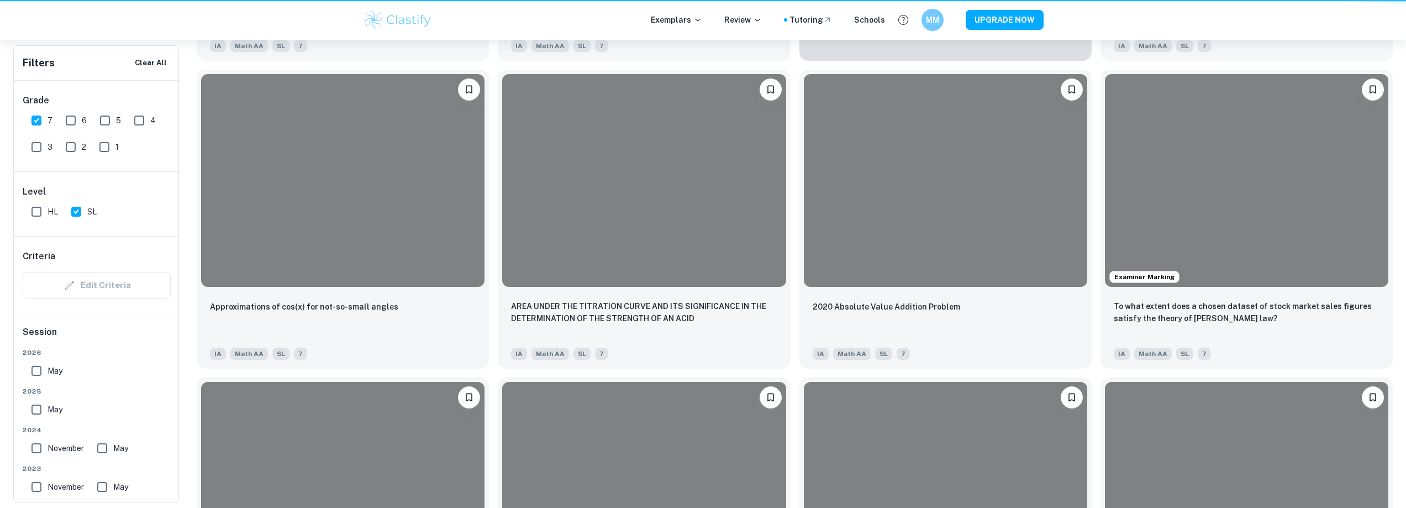
scroll to position [276, 0]
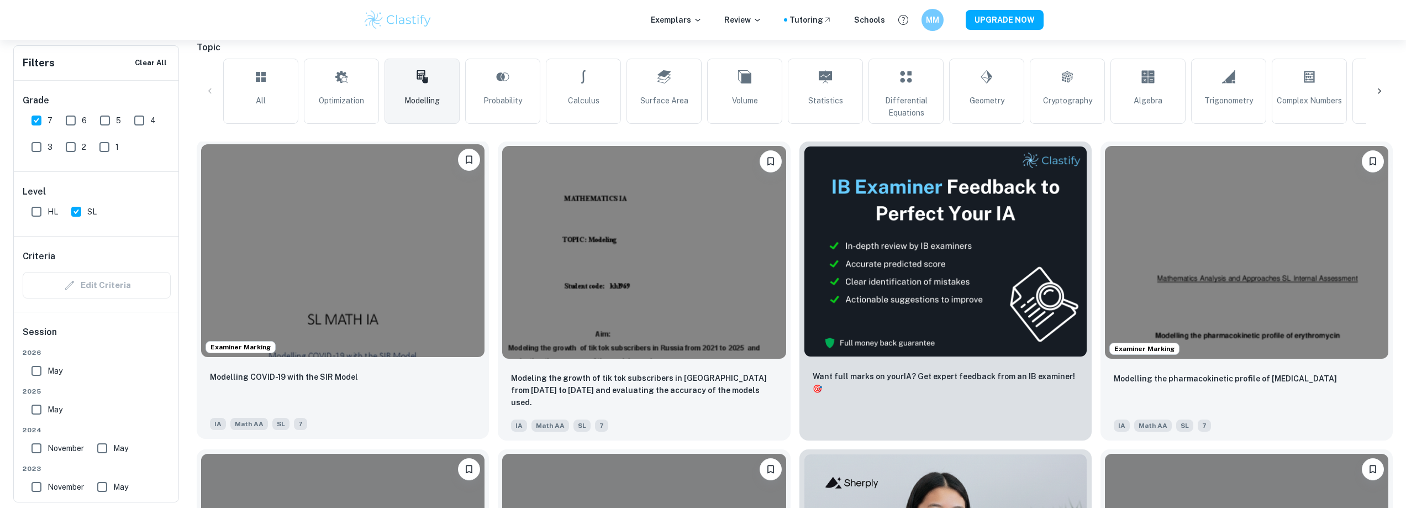
click at [420, 276] on img at bounding box center [342, 250] width 283 height 213
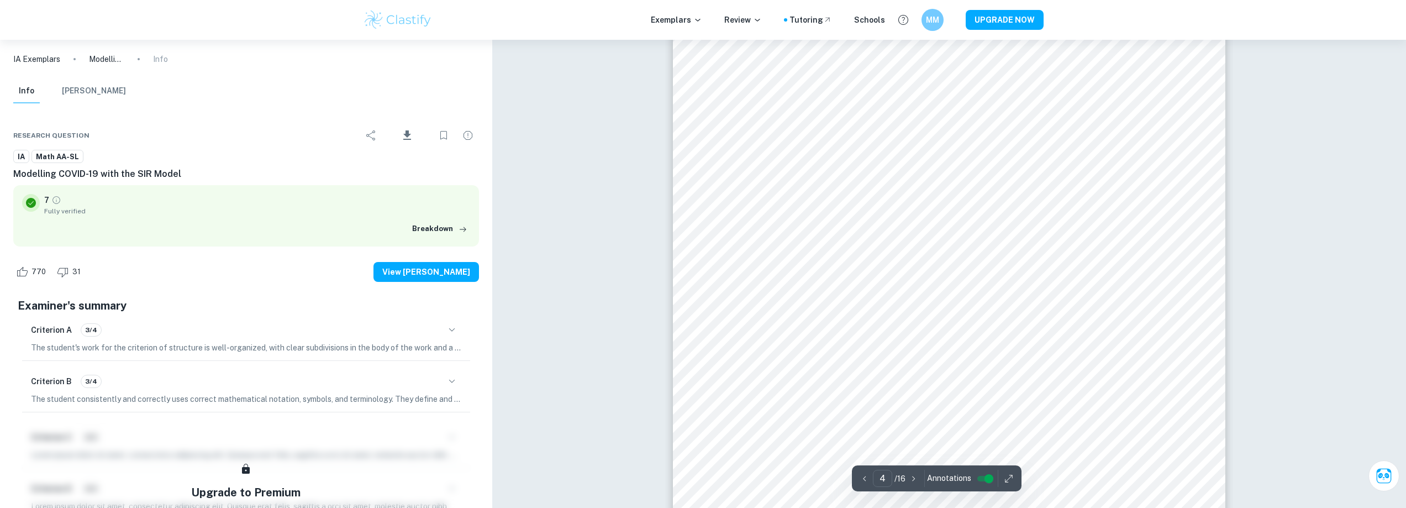
drag, startPoint x: 660, startPoint y: 283, endPoint x: 632, endPoint y: 125, distance: 159.8
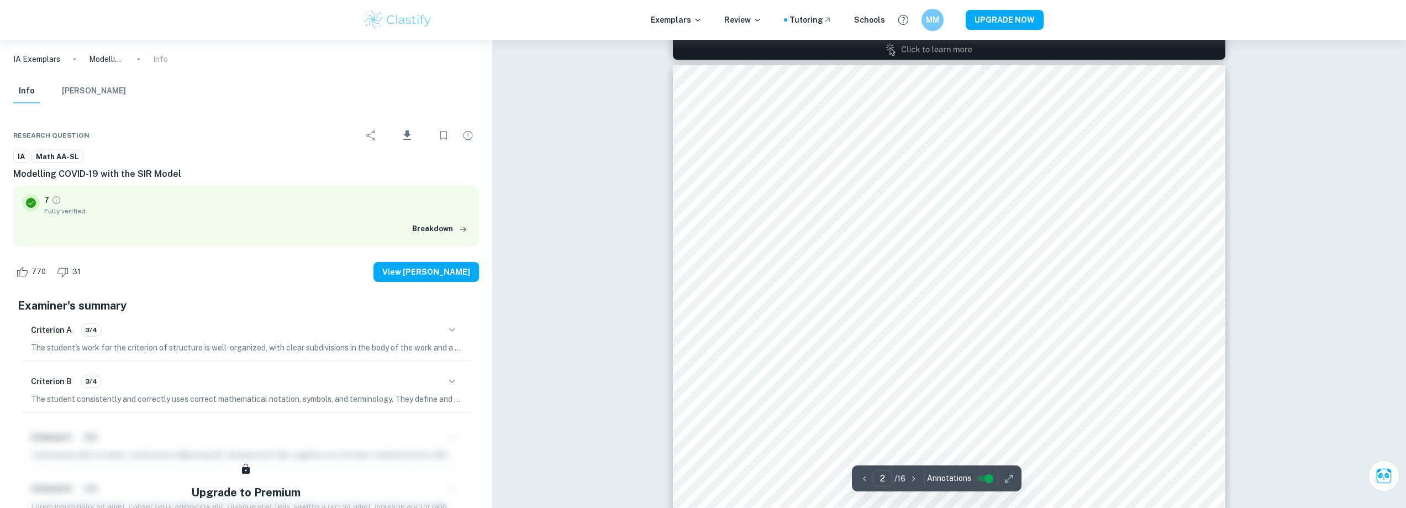
scroll to position [922, 0]
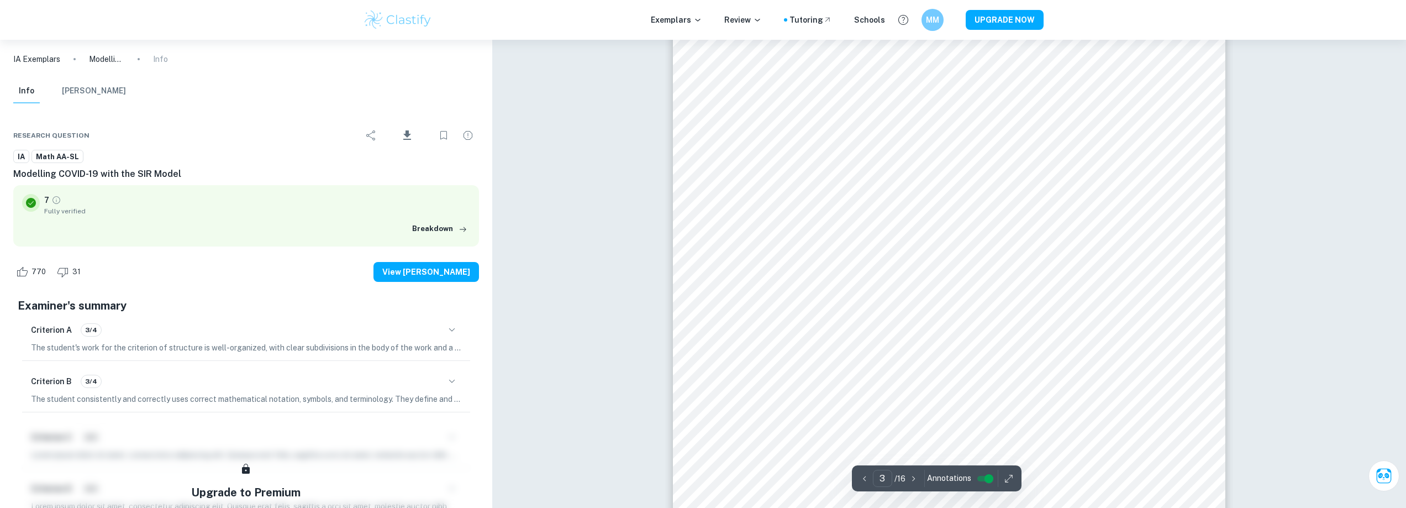
drag, startPoint x: 624, startPoint y: 246, endPoint x: 623, endPoint y: 257, distance: 10.5
drag, startPoint x: 625, startPoint y: 215, endPoint x: 625, endPoint y: 222, distance: 6.7
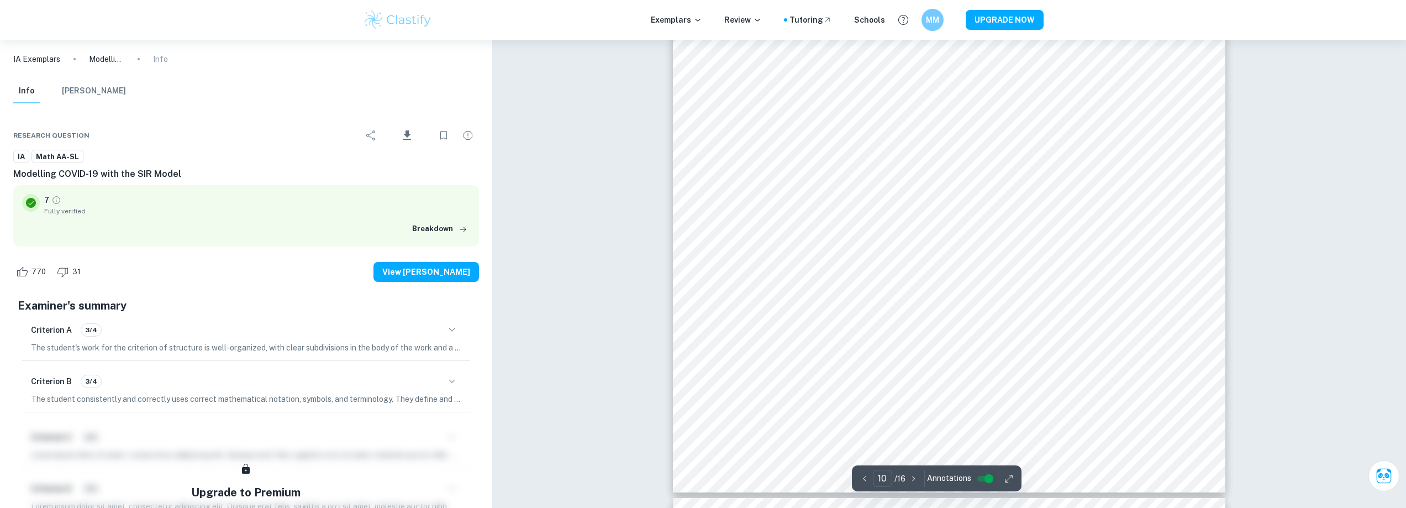
type input "11"
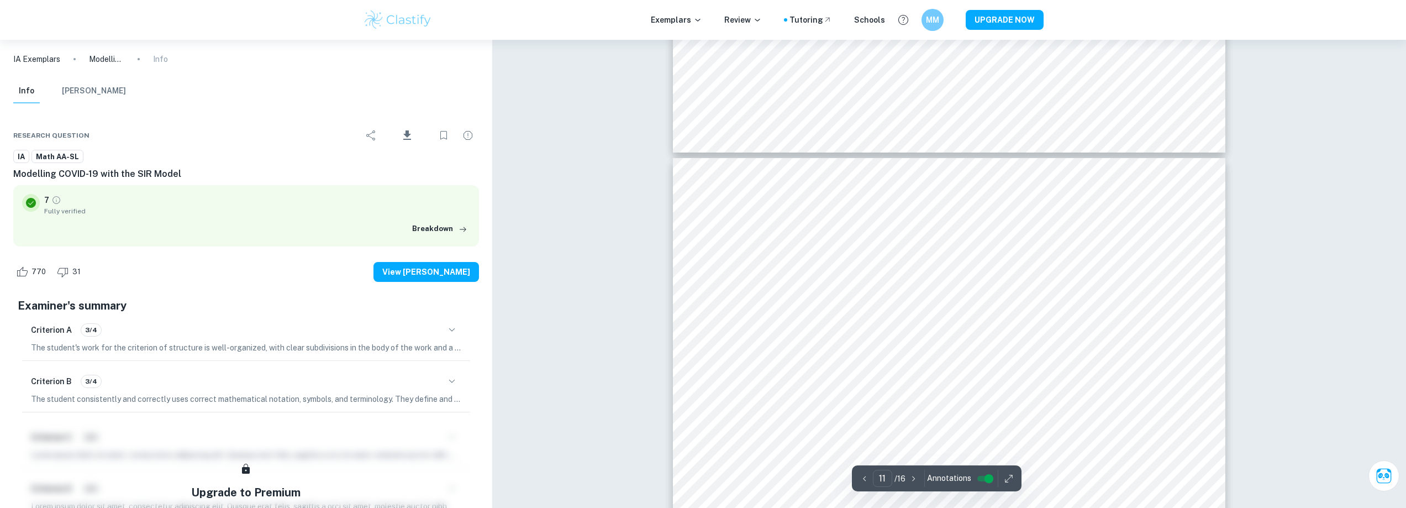
scroll to position [7640, 0]
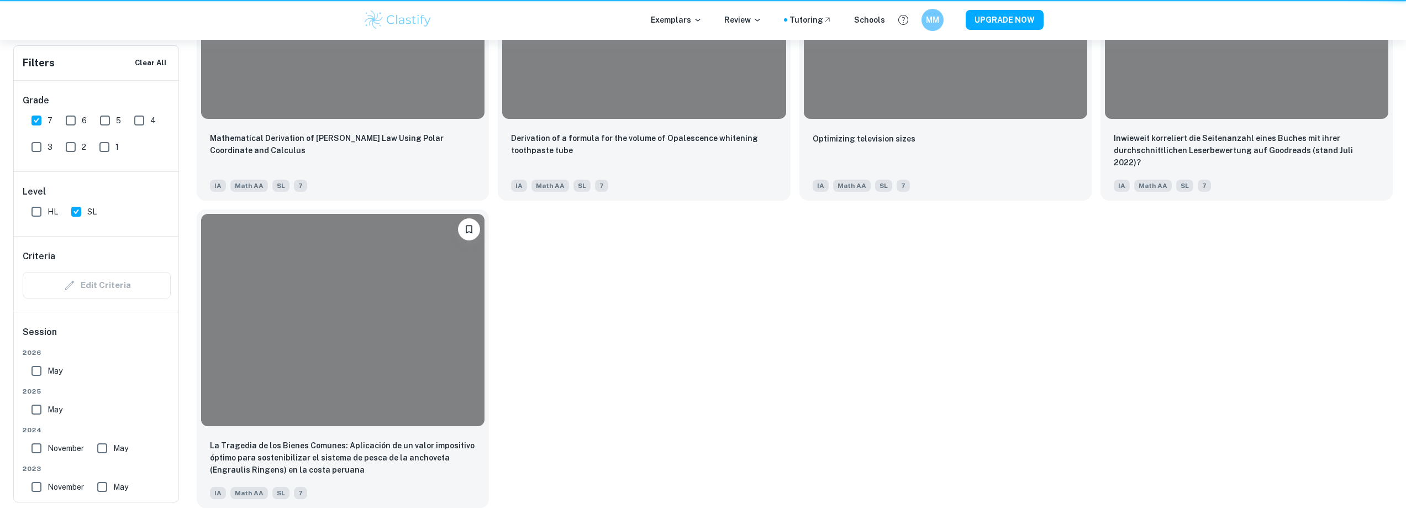
scroll to position [276, 0]
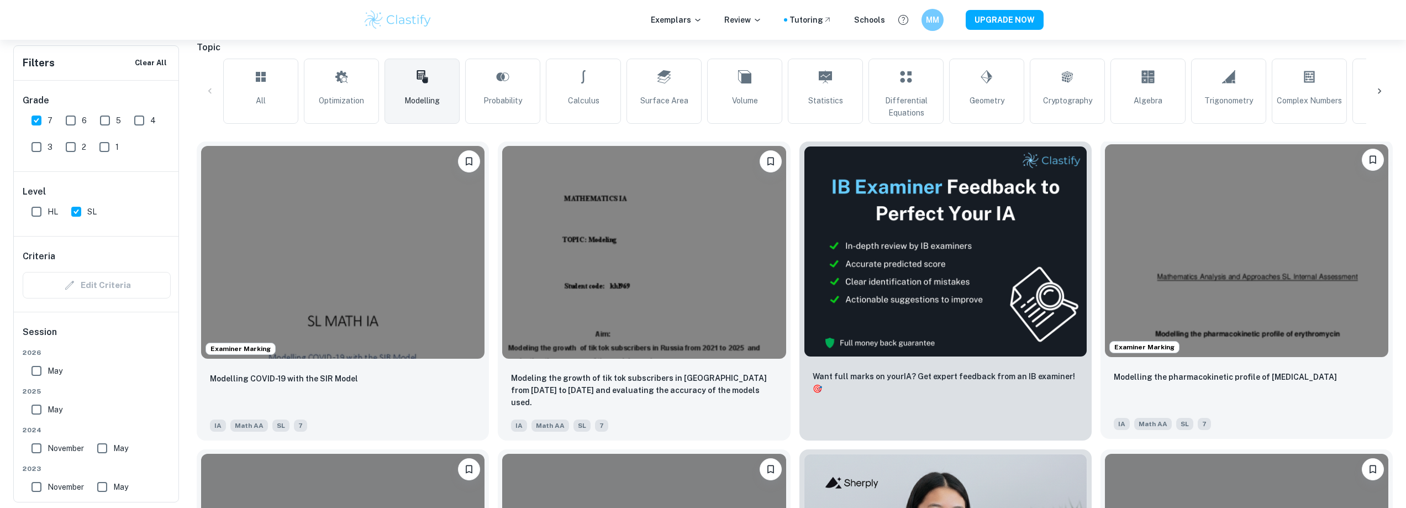
click at [1252, 283] on img at bounding box center [1246, 250] width 283 height 213
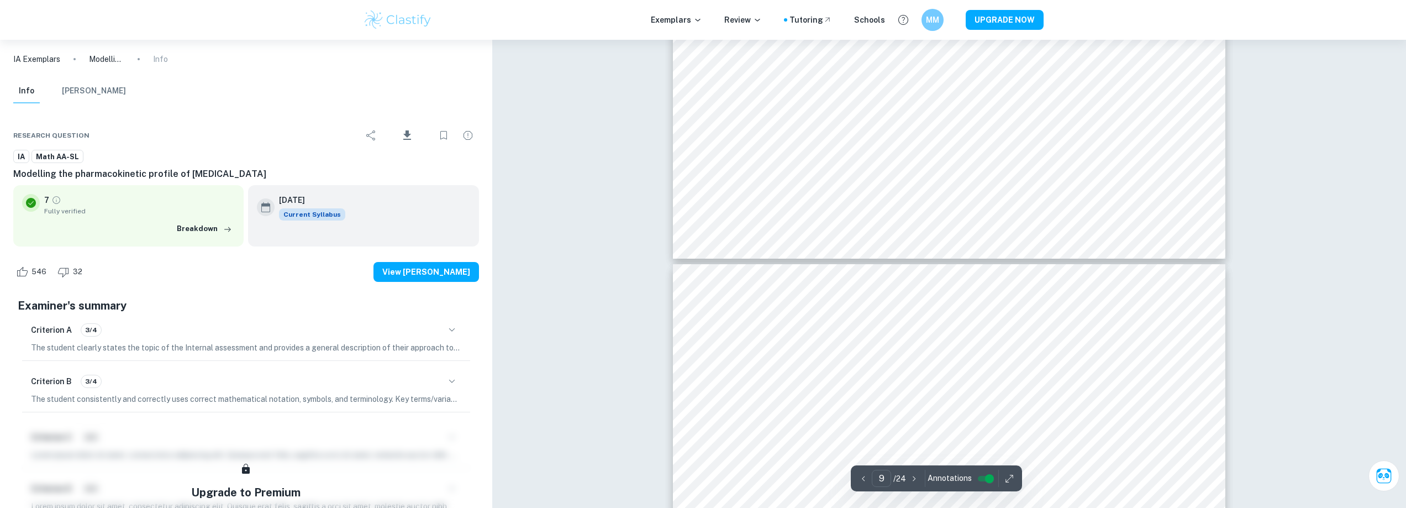
type input "10"
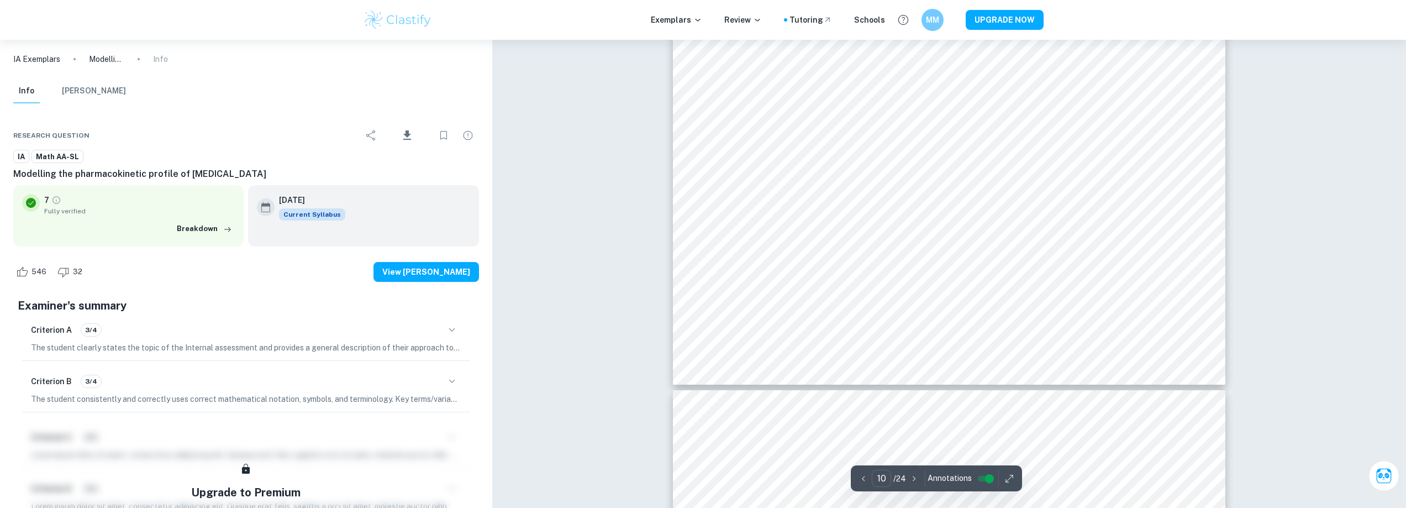
scroll to position [7788, 0]
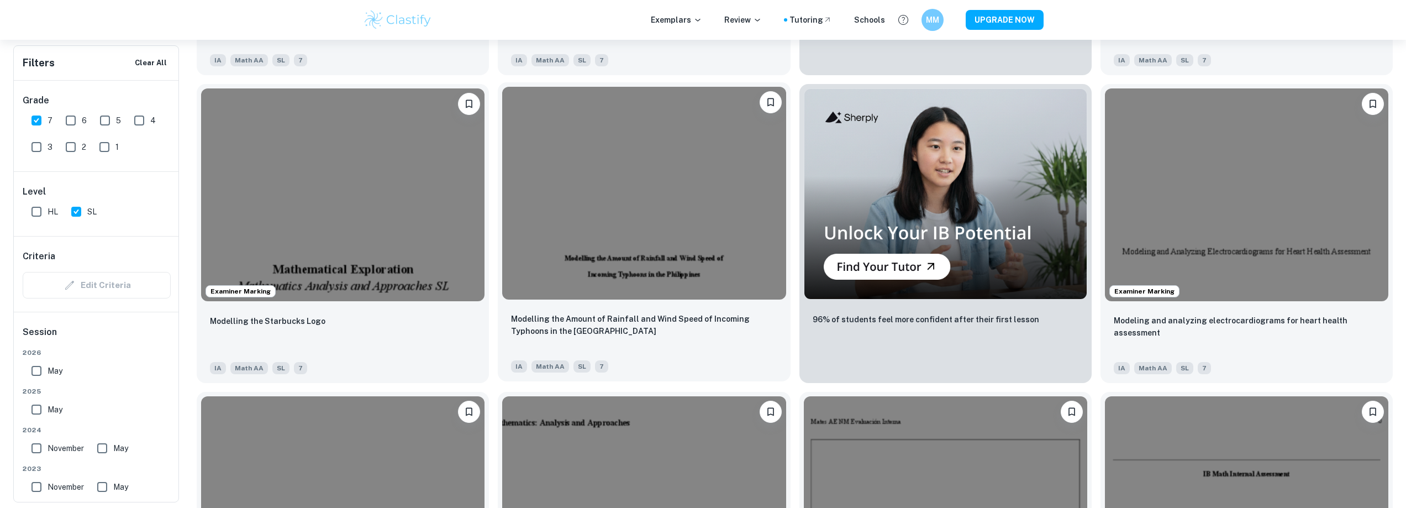
scroll to position [884, 0]
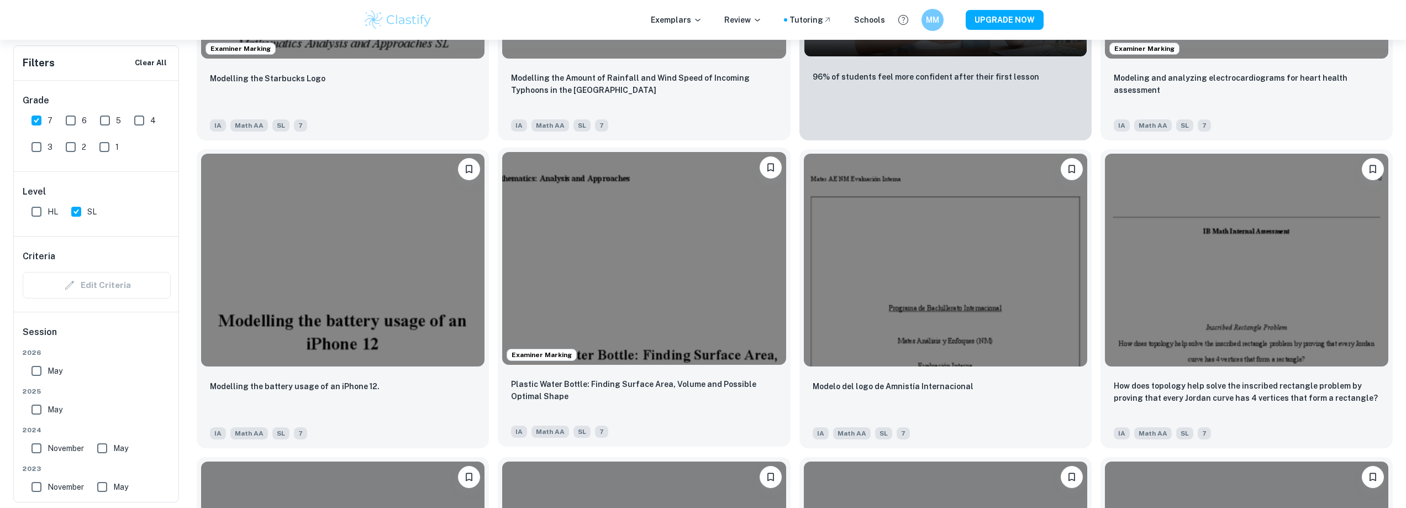
click at [528, 241] on img at bounding box center [643, 258] width 283 height 213
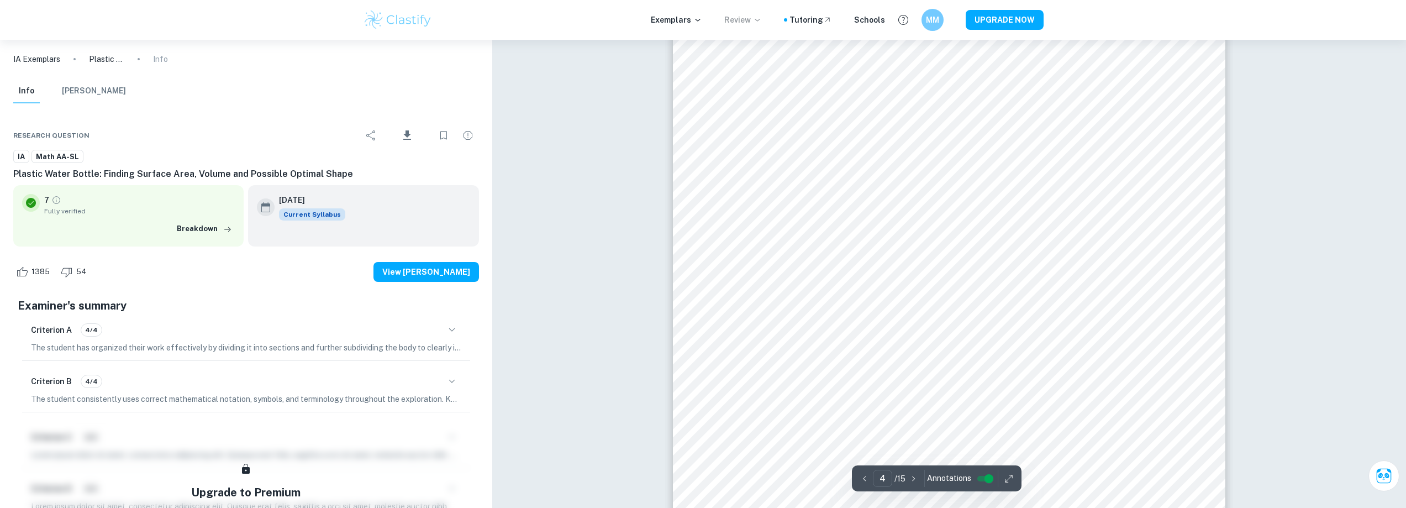
scroll to position [3084, 0]
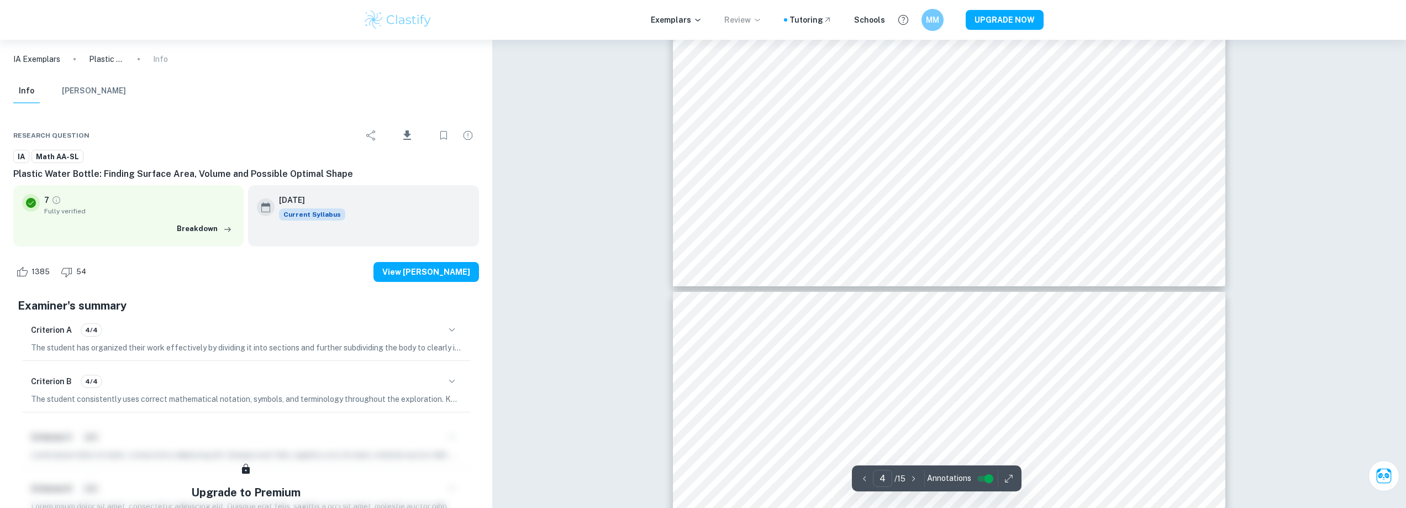
type input "5"
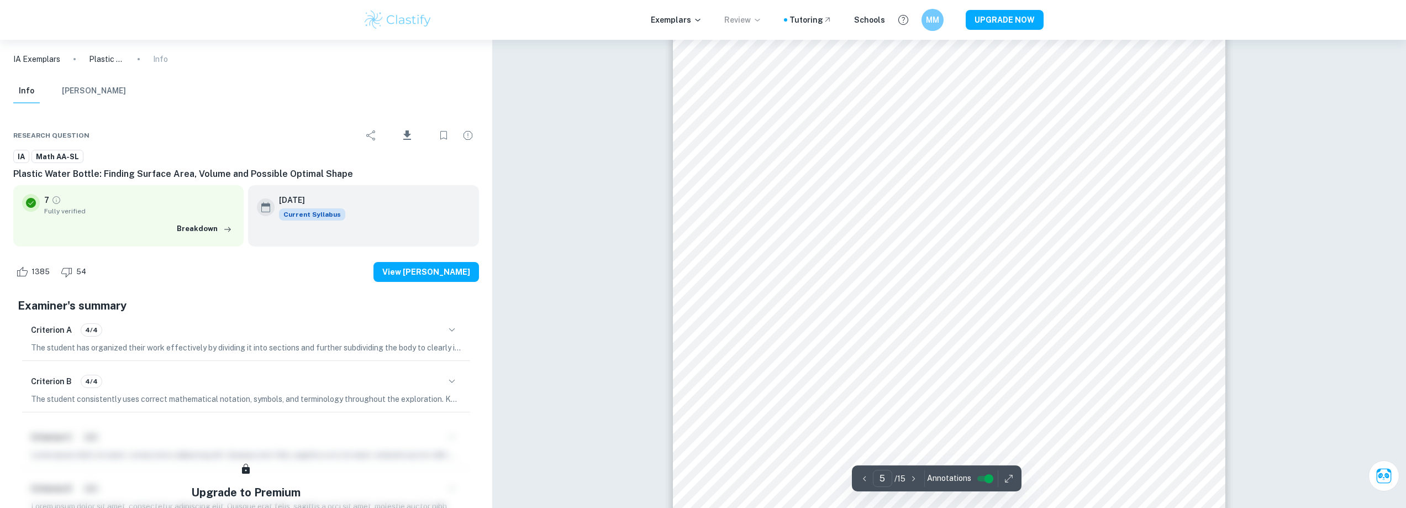
scroll to position [3692, 0]
